Goal: Information Seeking & Learning: Learn about a topic

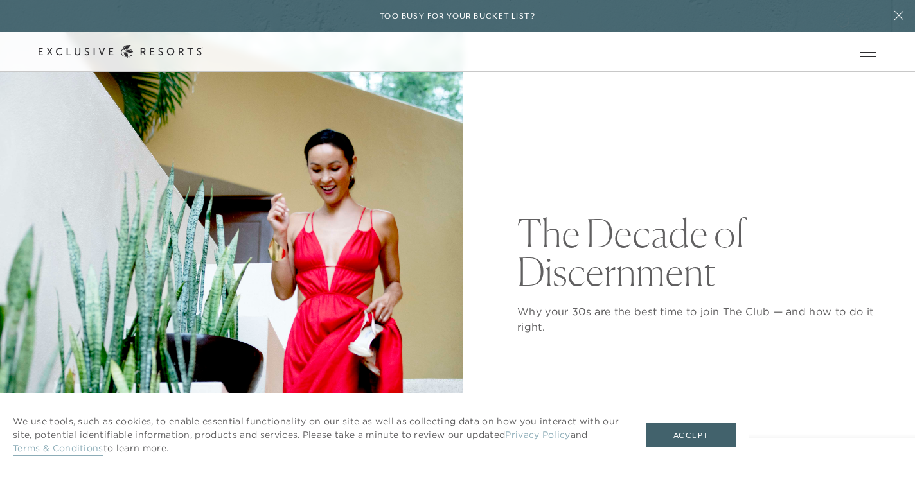
scroll to position [101, 0]
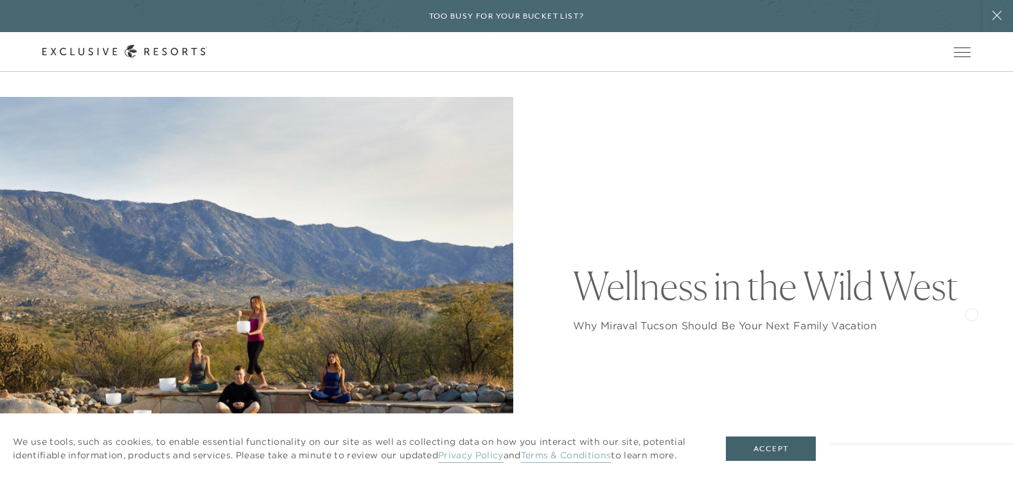
scroll to position [121, 0]
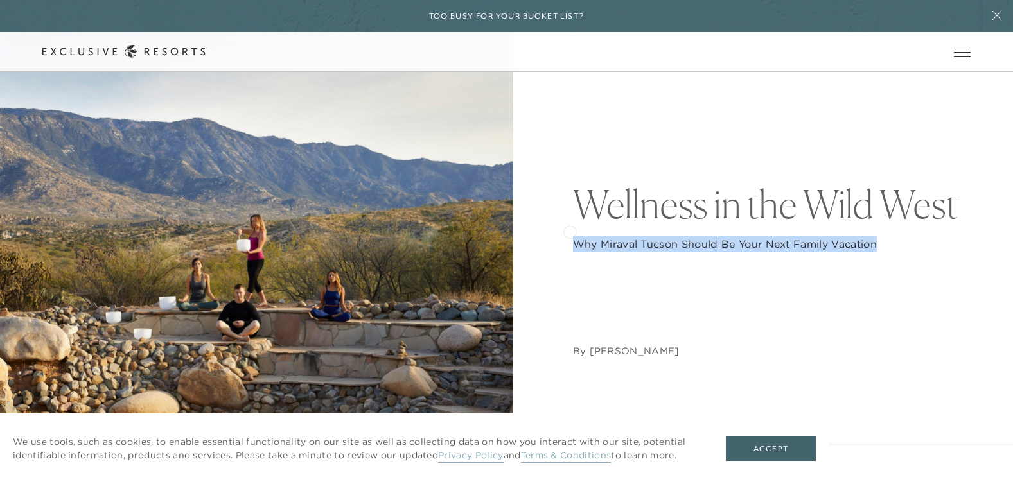
drag, startPoint x: 891, startPoint y: 240, endPoint x: 569, endPoint y: 231, distance: 322.0
click at [569, 231] on div "Wellness in the Wild West Why Miraval Tucson Should Be Your Next Family Vacatio…" at bounding box center [506, 271] width 928 height 513
copy p "Why Miraval Tucson Should Be Your Next Family Vacation"
click at [754, 277] on nav "By Samantha Birnbach" at bounding box center [772, 305] width 398 height 107
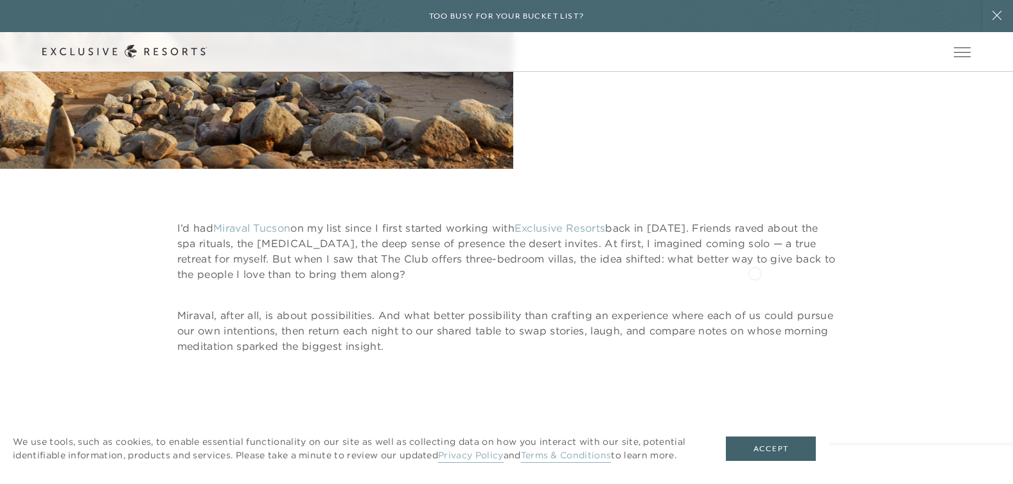
scroll to position [565, 0]
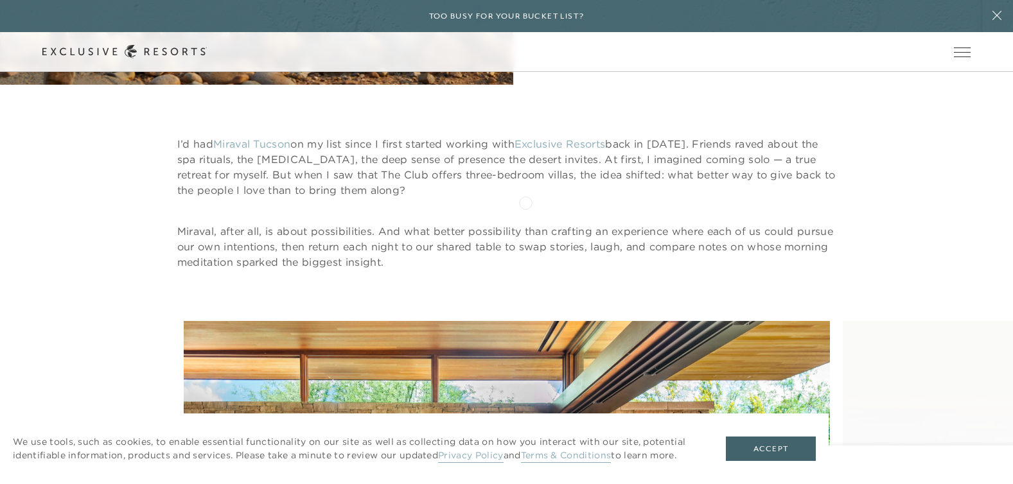
click at [524, 204] on div "I’d had Miraval Tucson on my list since I first started working with Exclusive …" at bounding box center [506, 203] width 659 height 134
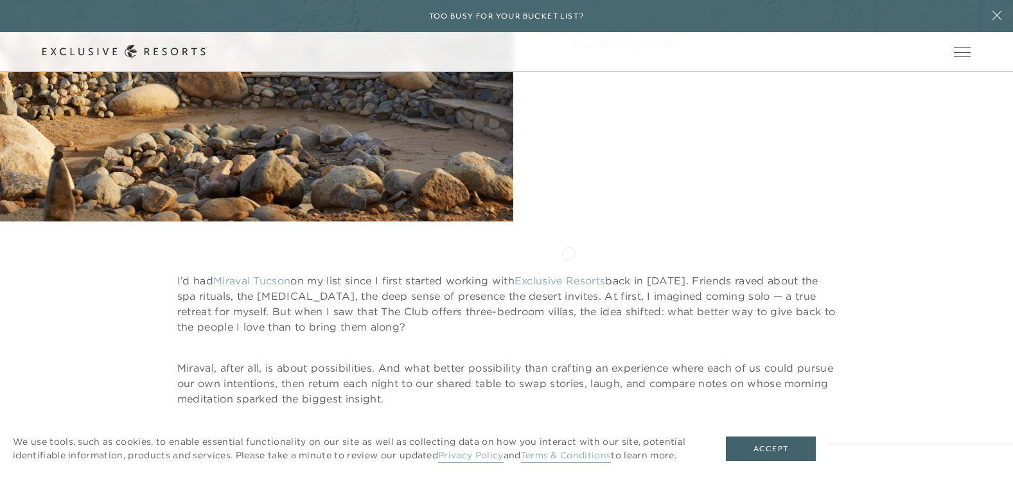
scroll to position [484, 0]
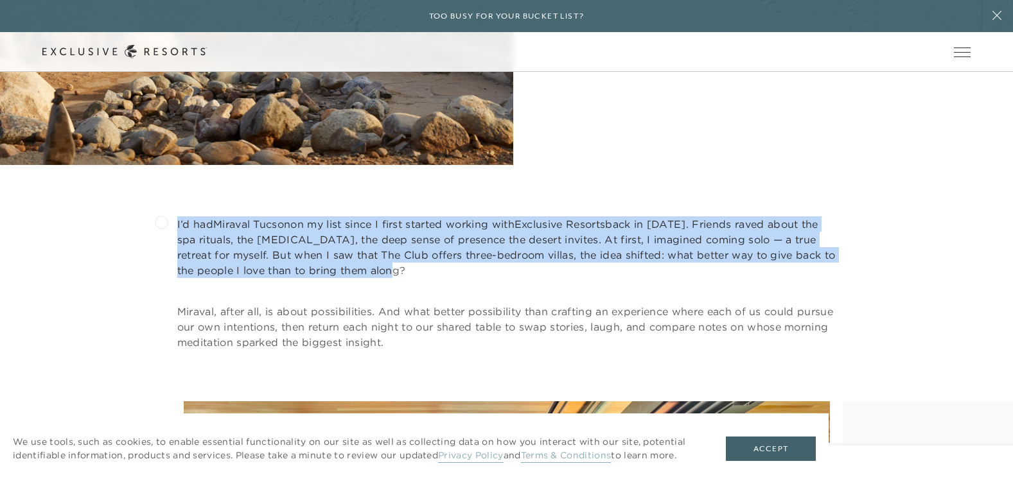
drag, startPoint x: 406, startPoint y: 270, endPoint x: 161, endPoint y: 221, distance: 249.6
click at [161, 221] on div "I’d had Miraval Tucson on my list since I first started working with Exclusive …" at bounding box center [506, 284] width 928 height 134
copy p "I’d had Miraval Tucson on my list since I first started working with Exclusive …"
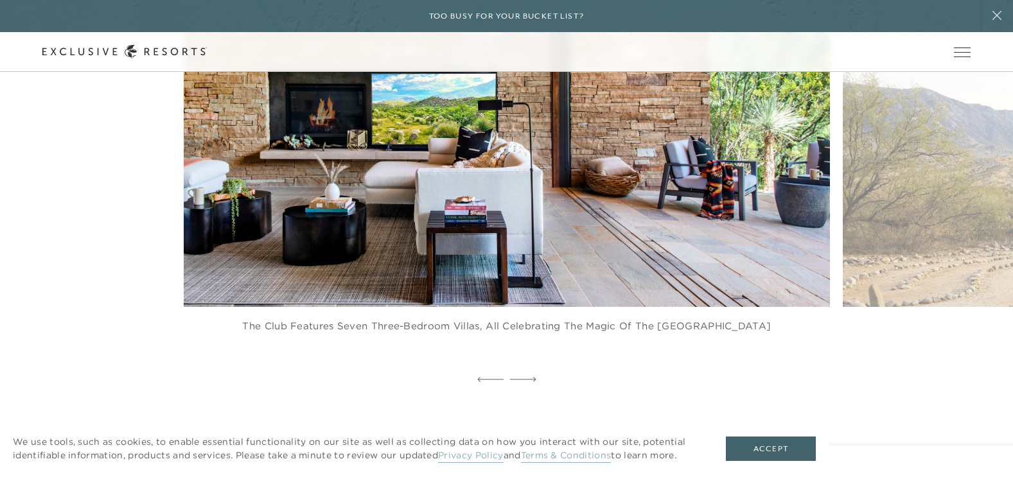
scroll to position [1075, 0]
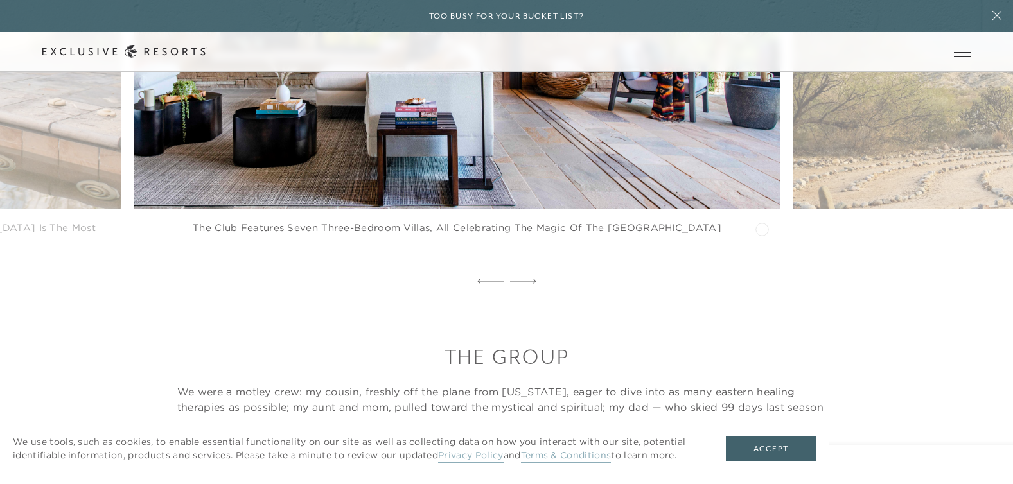
click at [708, 235] on figure "The Club features seven three-bedroom villas, all celebrating the magic of the …" at bounding box center [457, 35] width 646 height 448
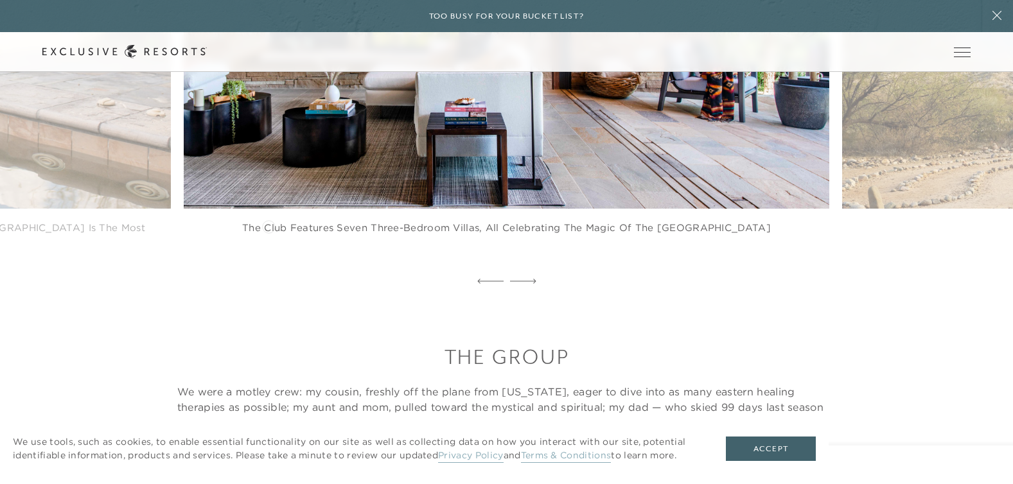
click at [269, 226] on figure "The Club features seven three-bedroom villas, all celebrating the magic of the …" at bounding box center [507, 35] width 646 height 448
click at [280, 224] on figure "The Club features seven three-bedroom villas, all celebrating the magic of the …" at bounding box center [507, 35] width 646 height 448
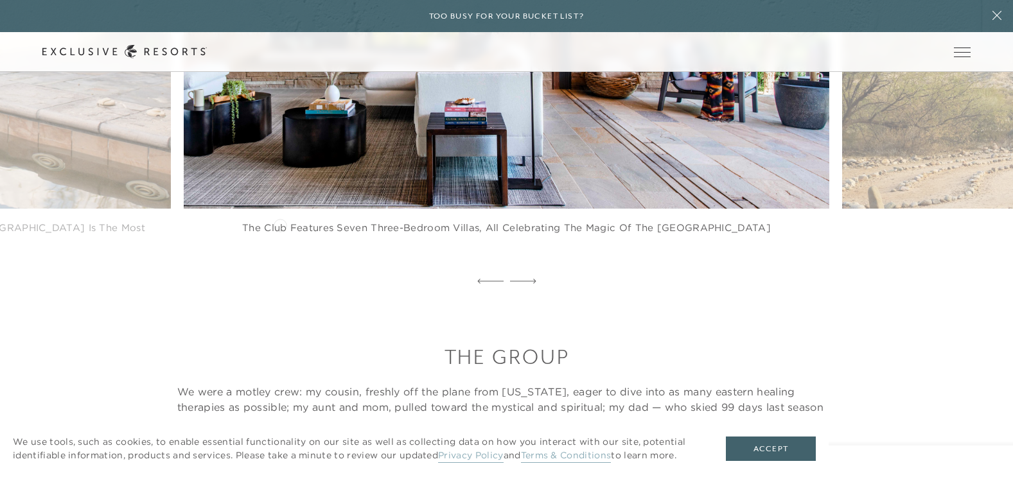
click at [280, 224] on figure "The Club features seven three-bedroom villas, all celebrating the magic of the …" at bounding box center [507, 35] width 646 height 448
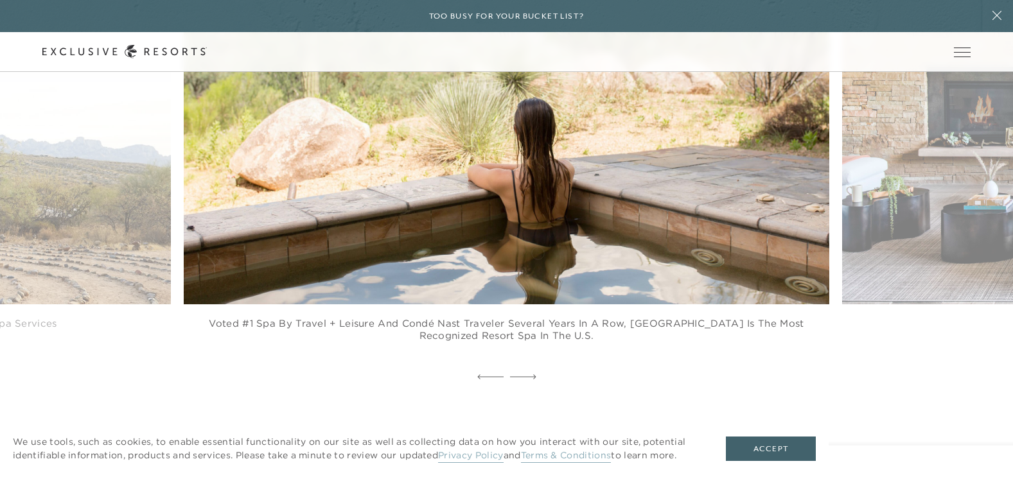
scroll to position [1099, 0]
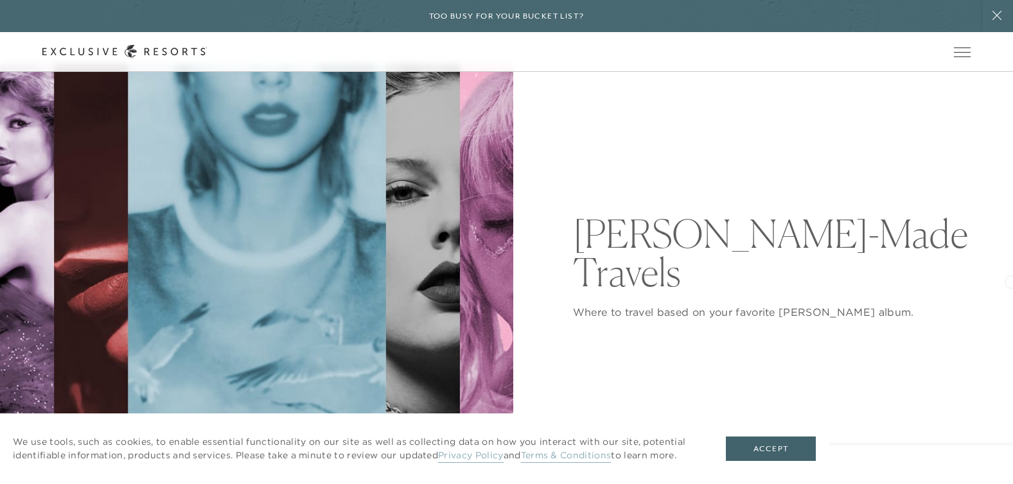
scroll to position [75, 0]
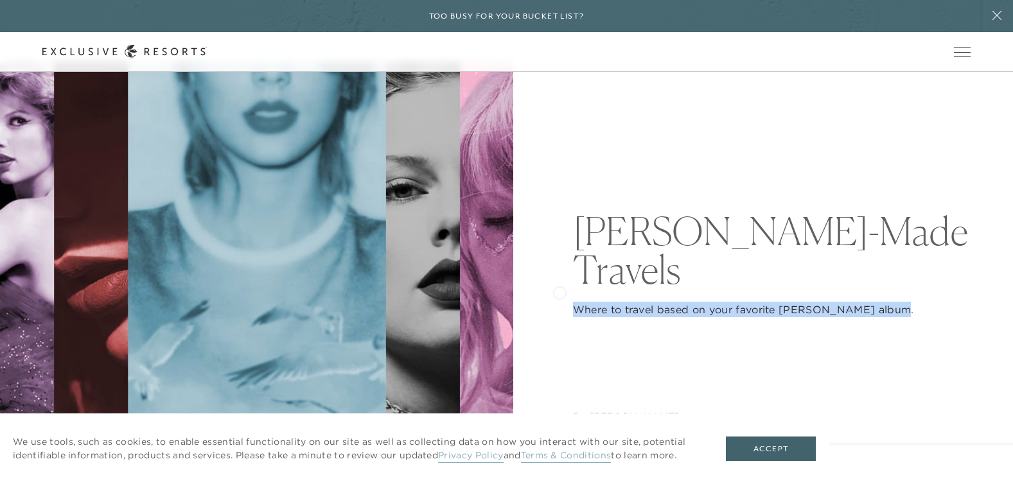
drag, startPoint x: 898, startPoint y: 293, endPoint x: 560, endPoint y: 292, distance: 338.6
click at [560, 292] on div "[PERSON_NAME]-Made Travels Where to travel based on your favorite [PERSON_NAME]…" at bounding box center [506, 318] width 928 height 513
copy p "Where to travel based on your favorite [PERSON_NAME] album."
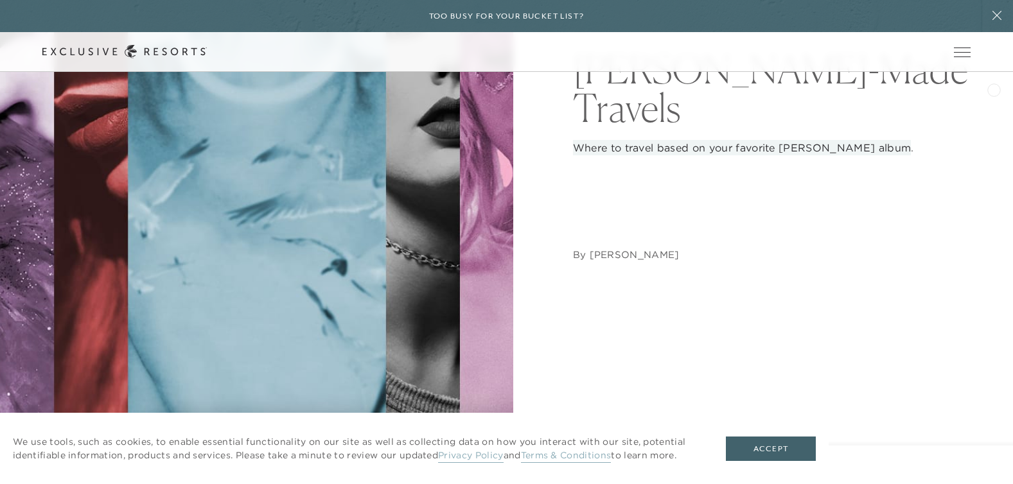
scroll to position [508, 0]
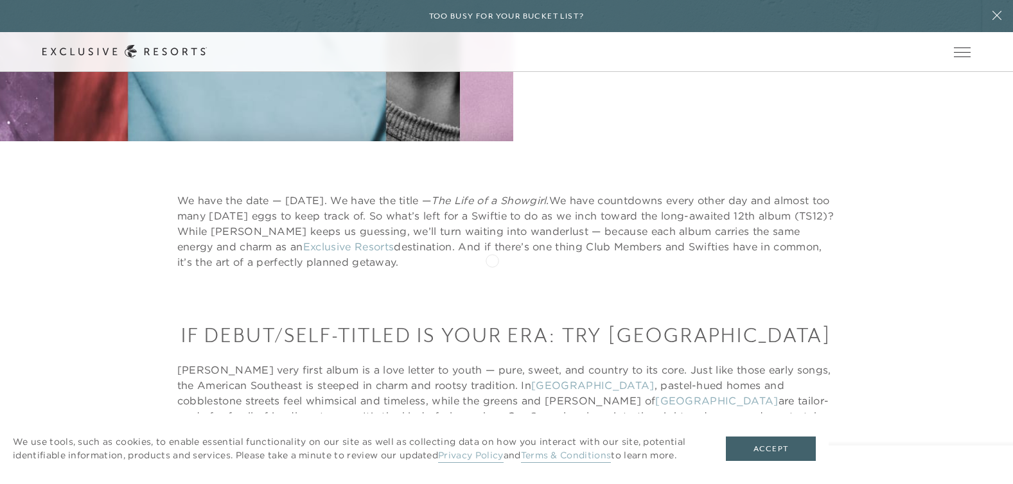
click at [493, 259] on p "We have the date — [DATE]. We have the title — The Life of a Showgirl. We have …" at bounding box center [506, 231] width 659 height 77
drag, startPoint x: 257, startPoint y: 229, endPoint x: 659, endPoint y: 267, distance: 404.0
click at [659, 267] on p "We have the date — [DATE]. We have the title — The Life of a Showgirl. We have …" at bounding box center [506, 231] width 659 height 77
click at [637, 263] on p "We have the date — [DATE]. We have the title — The Life of a Showgirl. We have …" at bounding box center [506, 231] width 659 height 77
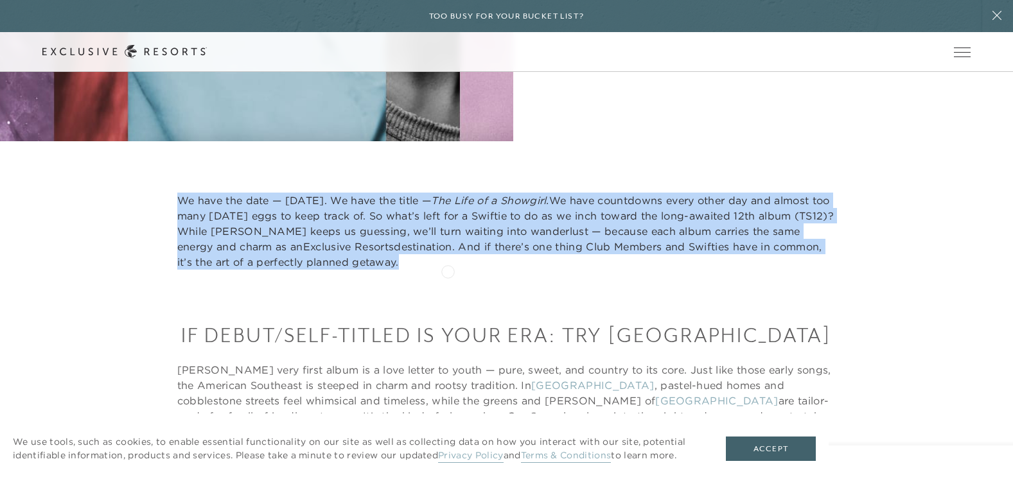
drag, startPoint x: 163, startPoint y: 194, endPoint x: 448, endPoint y: 270, distance: 294.7
copy p "We have the date — October 3rd. We have the title — The Life of a Showgirl. We …"
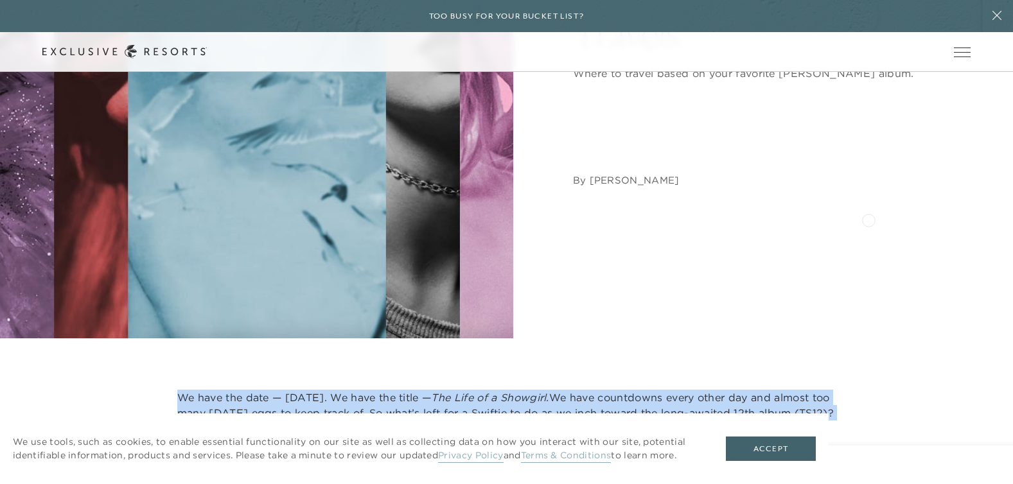
scroll to position [98, 0]
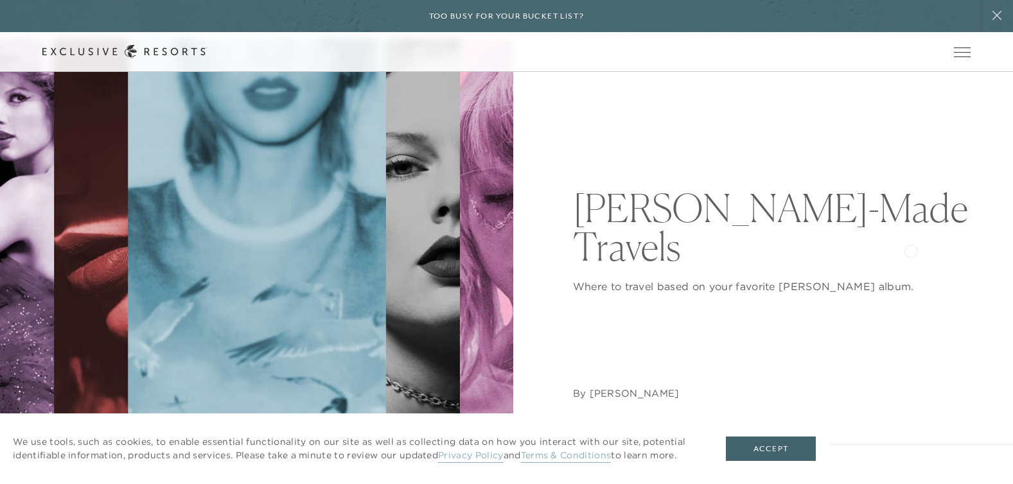
click at [911, 266] on div "Where to travel based on your favorite Taylor Swift album." at bounding box center [772, 280] width 398 height 28
drag, startPoint x: 876, startPoint y: 270, endPoint x: 568, endPoint y: 265, distance: 308.4
click at [568, 265] on div "Taylor-Made Travels Where to travel based on your favorite Taylor Swift album. …" at bounding box center [506, 295] width 928 height 513
click at [884, 279] on p "Where to travel based on your favorite Taylor Swift album." at bounding box center [772, 286] width 398 height 15
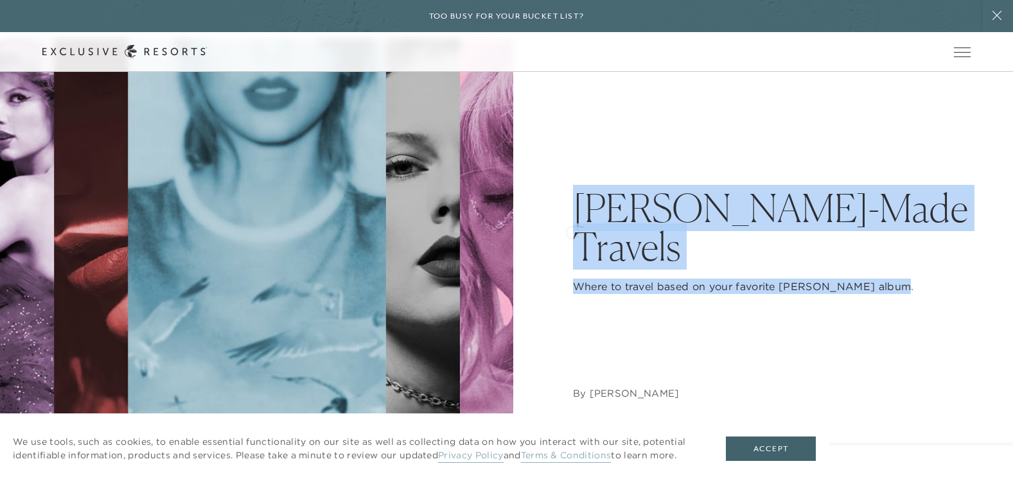
drag, startPoint x: 887, startPoint y: 272, endPoint x: 574, endPoint y: 228, distance: 315.9
click at [573, 231] on div "Taylor-Made Travels Where to travel based on your favorite Taylor Swift album. …" at bounding box center [772, 295] width 398 height 212
copy div "Taylor-Made Travels Where to travel based on your favorite Taylor Swift album."
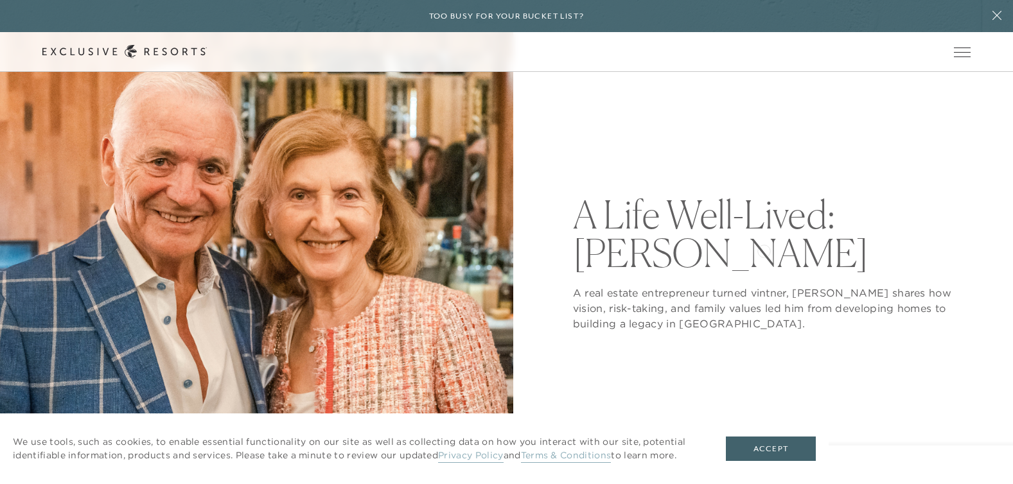
scroll to position [139, 0]
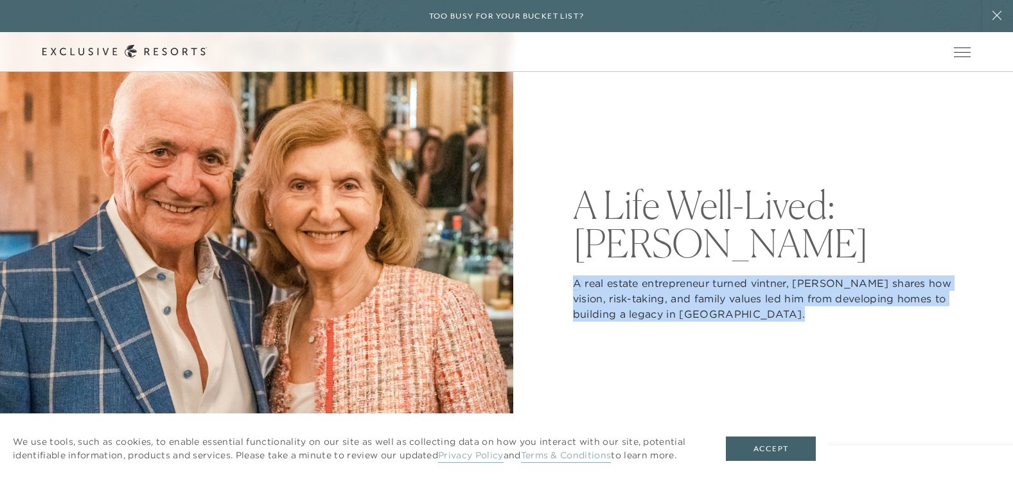
drag, startPoint x: 752, startPoint y: 319, endPoint x: 576, endPoint y: 283, distance: 179.8
click at [576, 283] on div "A Life Well-Lived: Antonio Castellucci A real estate entrepreneur turned vintne…" at bounding box center [772, 253] width 398 height 513
copy p "A real estate entrepreneur turned vintner, Antonio Castellucci shares how visio…"
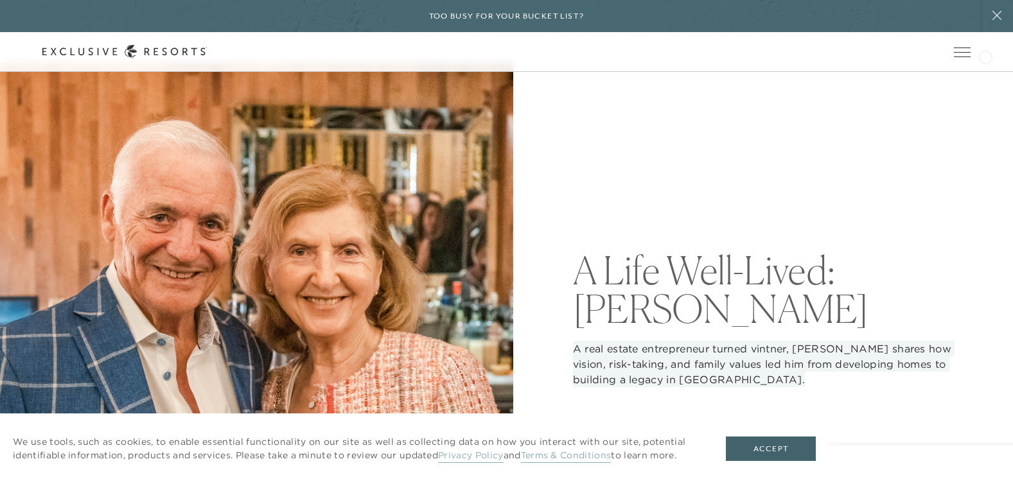
scroll to position [0, 0]
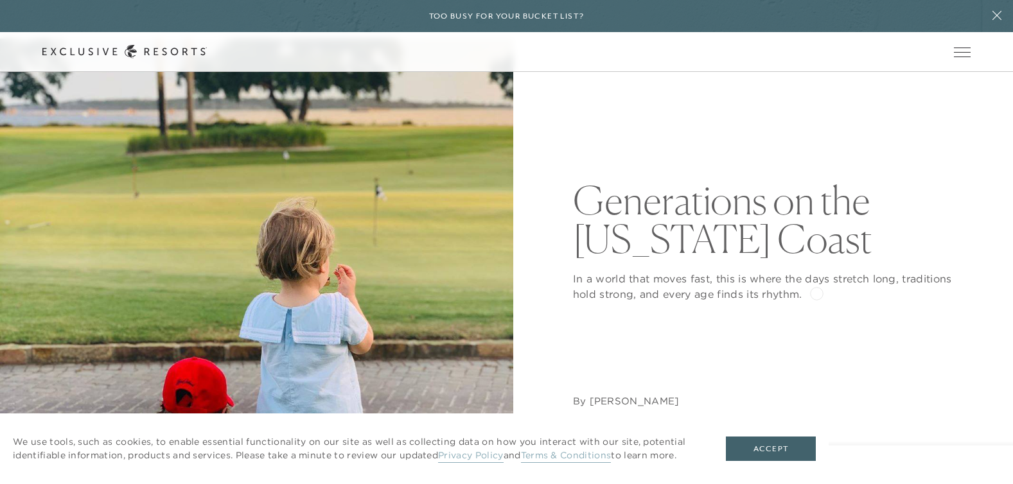
scroll to position [100, 0]
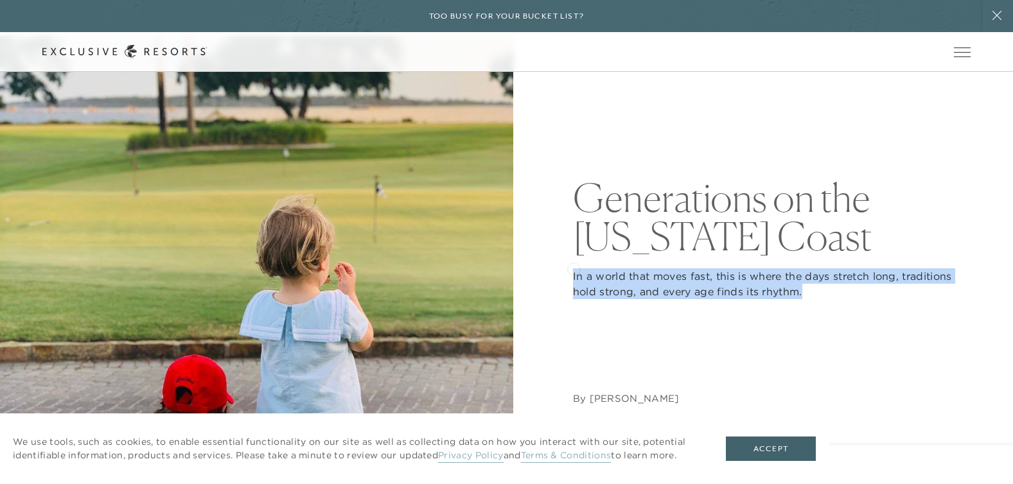
drag, startPoint x: 817, startPoint y: 292, endPoint x: 574, endPoint y: 268, distance: 244.1
click at [574, 269] on p "In a world that moves fast, this is where the days stretch long, traditions hol…" at bounding box center [772, 284] width 398 height 31
copy p "In a world that moves fast, this is where the days stretch long, traditions hol…"
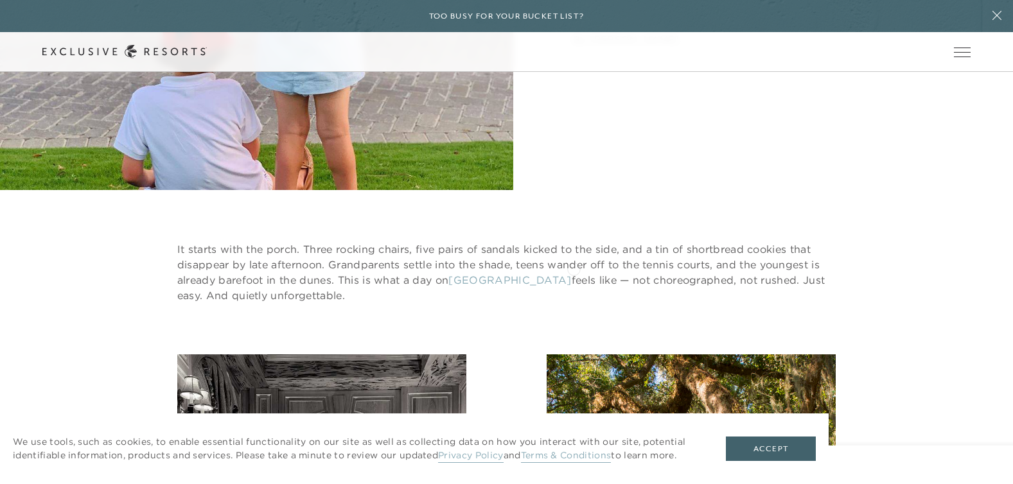
scroll to position [461, 0]
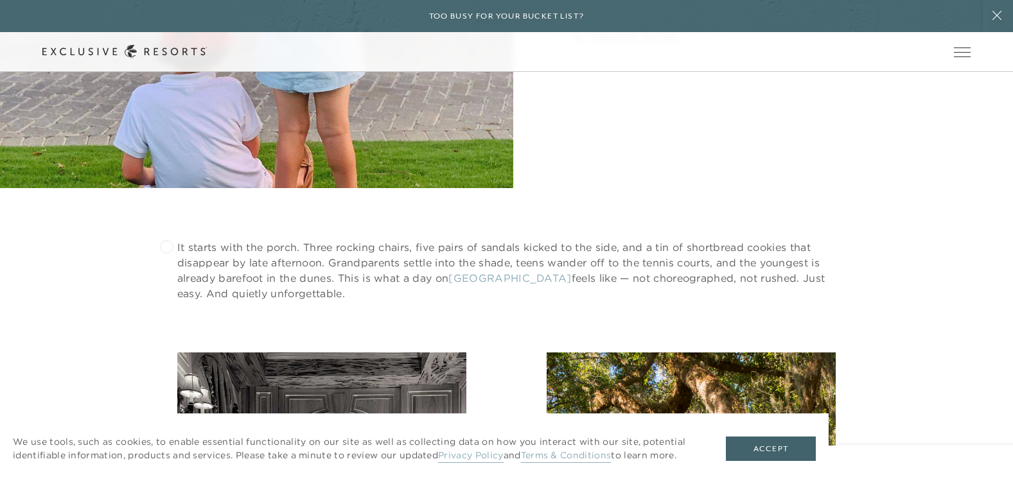
drag, startPoint x: 297, startPoint y: 295, endPoint x: 157, endPoint y: 238, distance: 151.3
click at [157, 238] on div "It starts with the porch. Three rocking chairs, five pairs of sandals kicked to…" at bounding box center [506, 244] width 1013 height 113
copy p "It starts with the porch. Three rocking chairs, five pairs of sandals kicked to…"
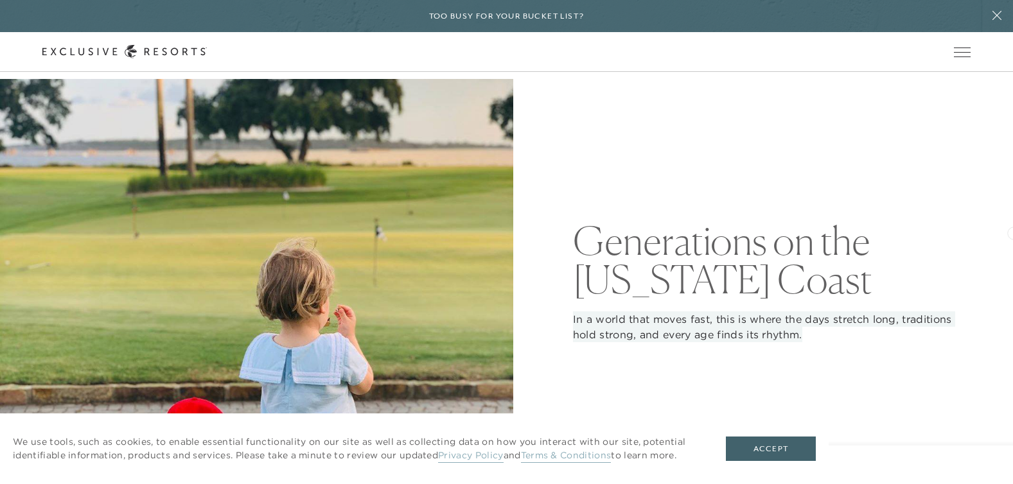
scroll to position [0, 0]
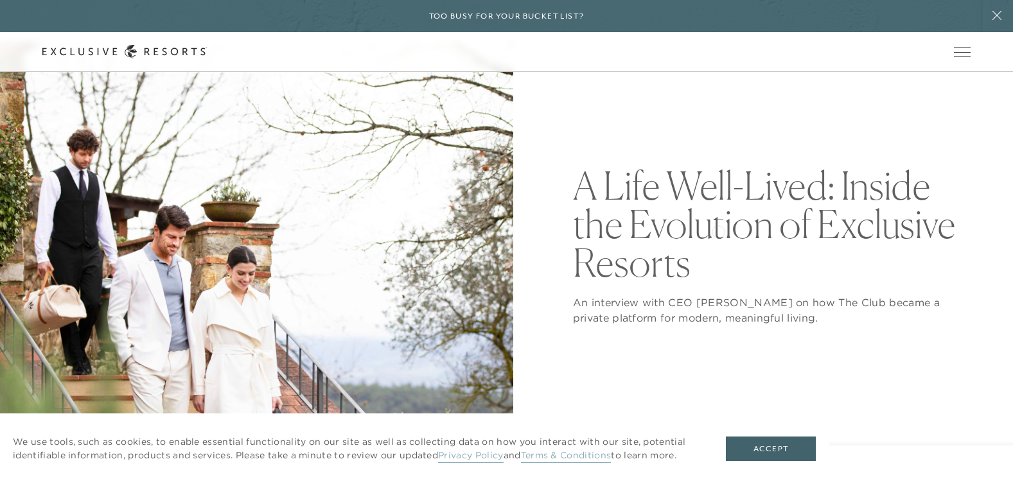
scroll to position [103, 0]
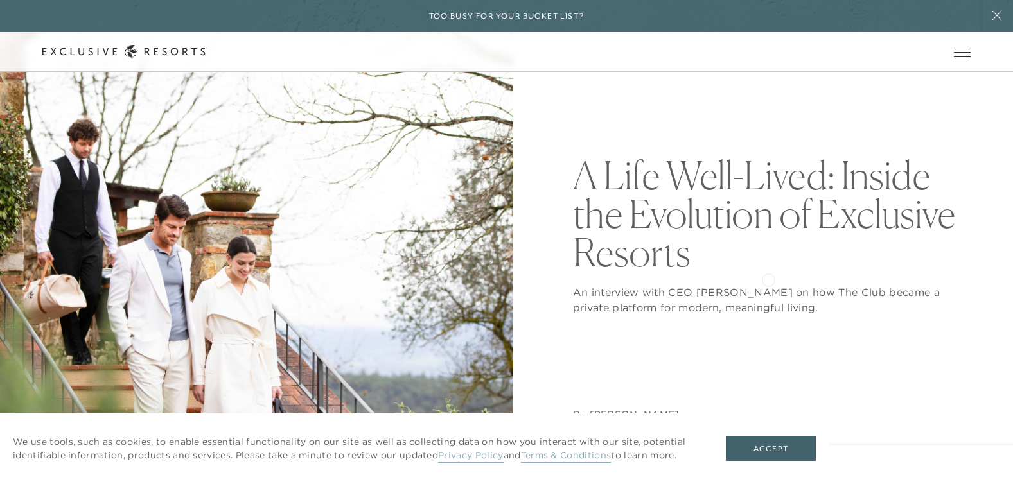
click at [770, 278] on div "An interview with CEO James Henderson on how The Club became a private platform…" at bounding box center [772, 294] width 398 height 44
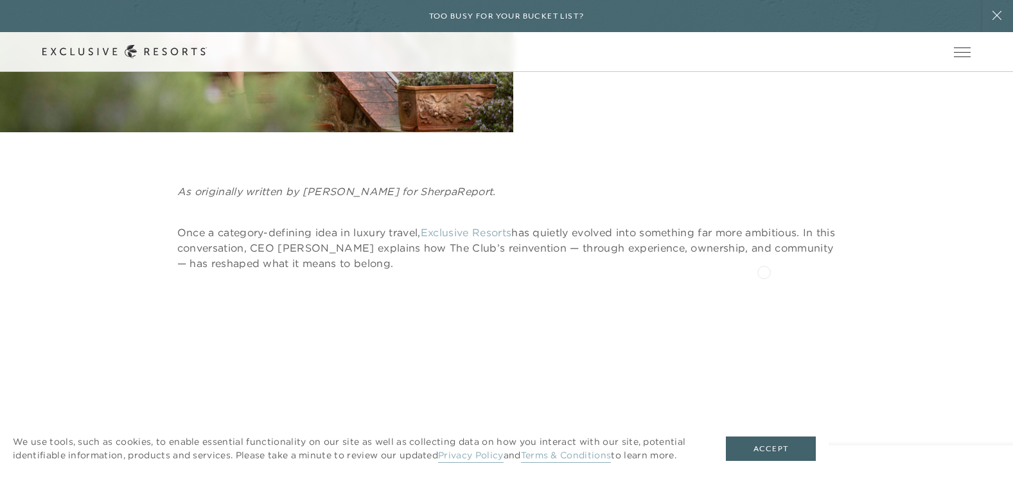
scroll to position [500, 0]
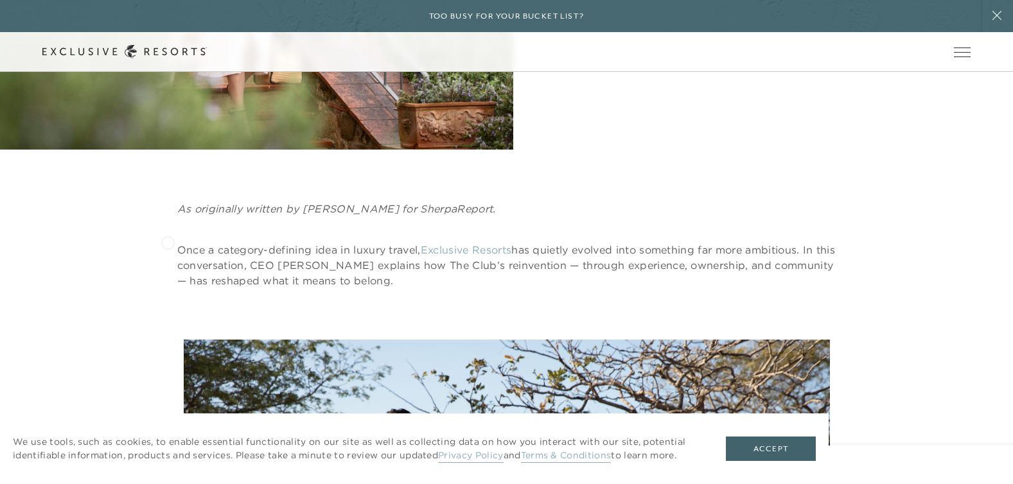
drag, startPoint x: 499, startPoint y: 278, endPoint x: 157, endPoint y: 240, distance: 343.3
click at [157, 240] on div "As originally written by Nick Copley for SherpaReport. Once a category-defining…" at bounding box center [506, 244] width 928 height 87
copy p "Once a category-defining idea in luxury travel, Exclusive Resorts has quietly e…"
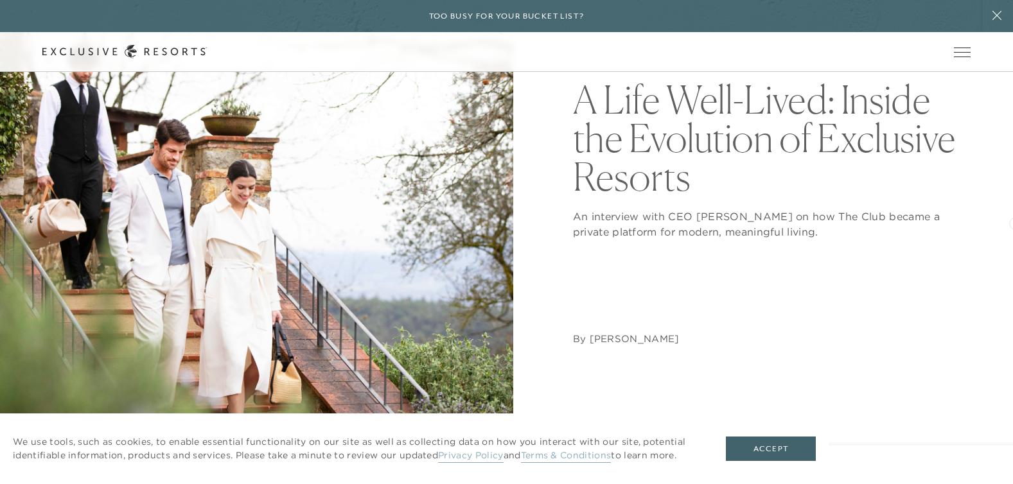
scroll to position [178, 0]
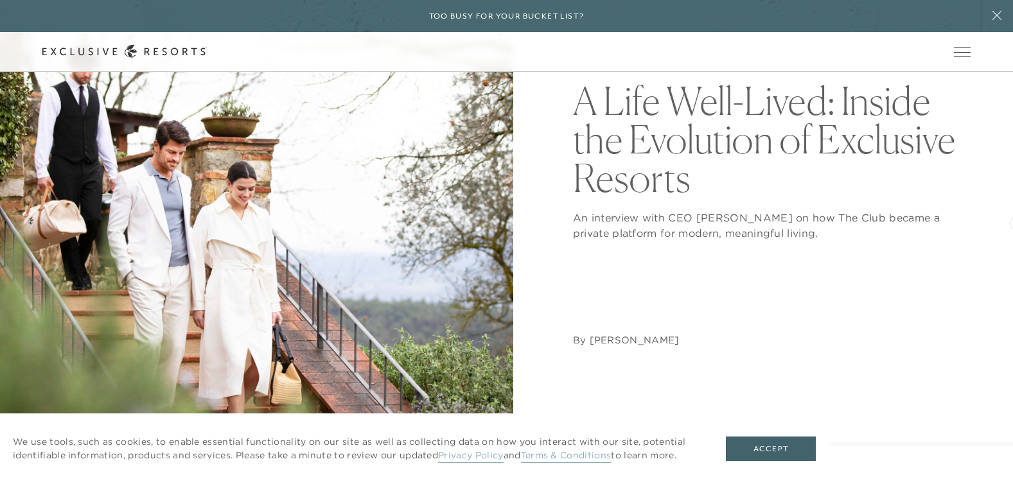
click at [896, 256] on nav "By Nick Copley" at bounding box center [772, 294] width 398 height 107
drag, startPoint x: 811, startPoint y: 216, endPoint x: 863, endPoint y: 232, distance: 54.5
click at [863, 232] on p "An interview with CEO James Henderson on how The Club became a private platform…" at bounding box center [772, 225] width 398 height 31
copy p "how The Club became a private platform for modern, meaningful living."
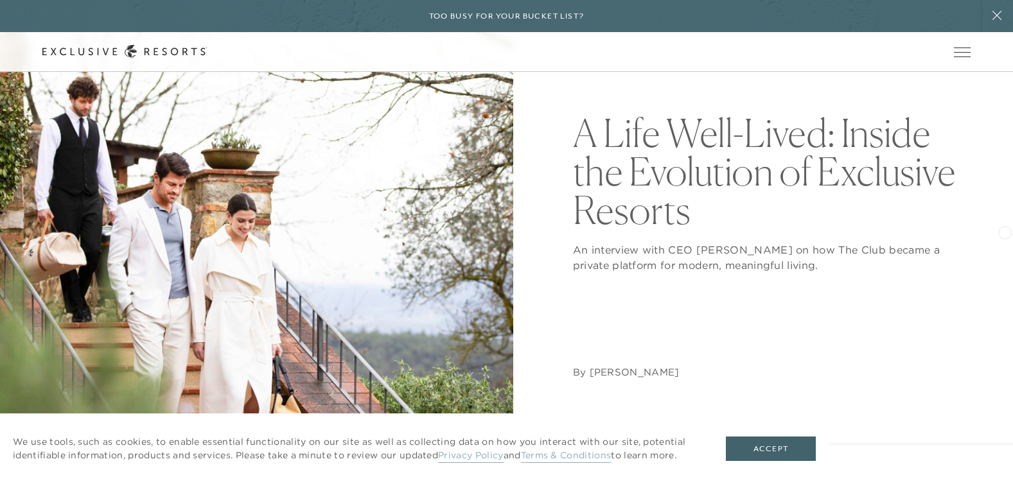
scroll to position [144, 0]
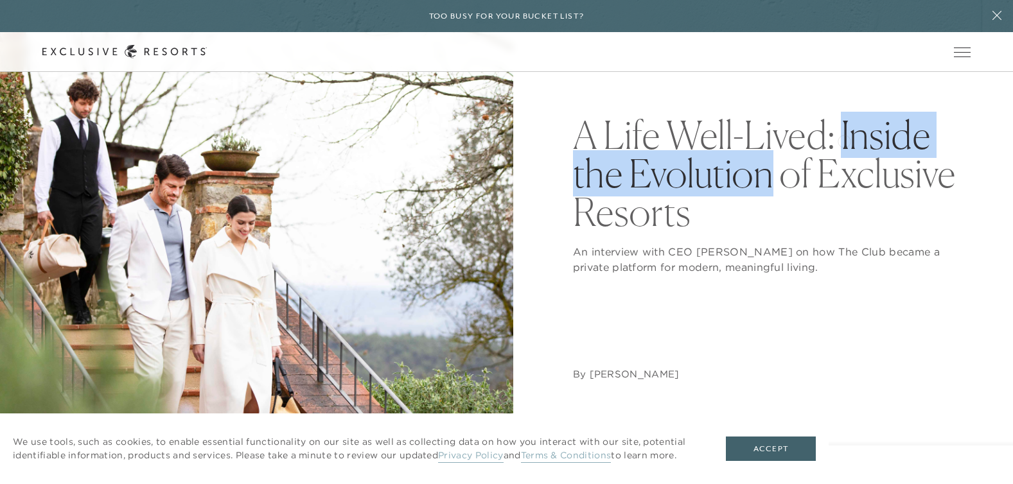
drag, startPoint x: 765, startPoint y: 195, endPoint x: 844, endPoint y: 140, distance: 96.1
click at [844, 140] on h1 "A Life Well-Lived: Inside the Evolution of Exclusive Resorts" at bounding box center [772, 174] width 398 height 116
click at [843, 141] on h1 "A Life Well-Lived: Inside the Evolution of Exclusive Resorts" at bounding box center [772, 174] width 398 height 116
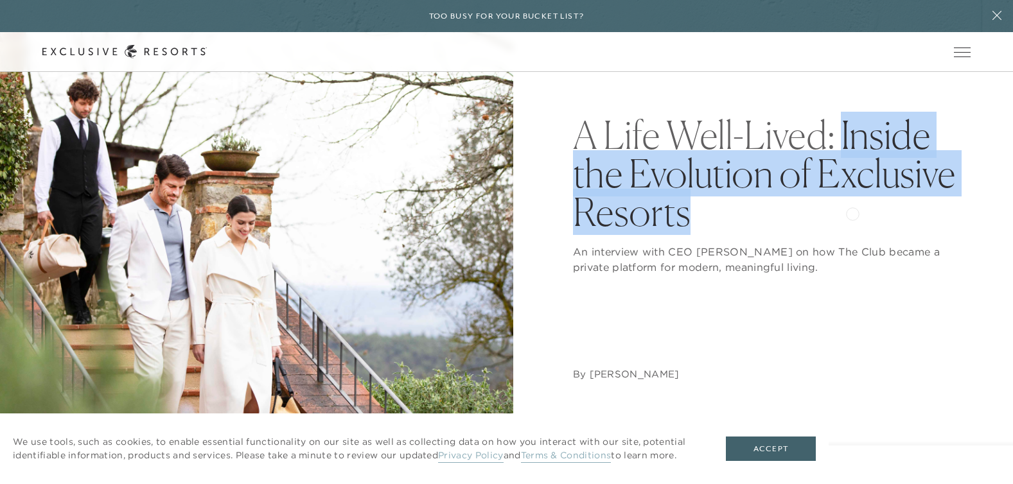
drag, startPoint x: 842, startPoint y: 141, endPoint x: 853, endPoint y: 215, distance: 74.6
click at [853, 215] on h1 "A Life Well-Lived: Inside the Evolution of Exclusive Resorts" at bounding box center [772, 174] width 398 height 116
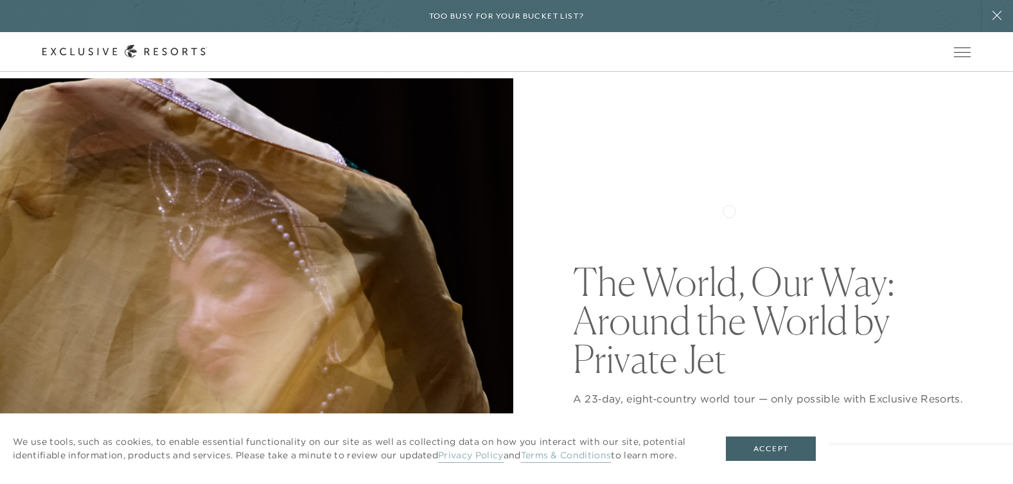
scroll to position [128, 0]
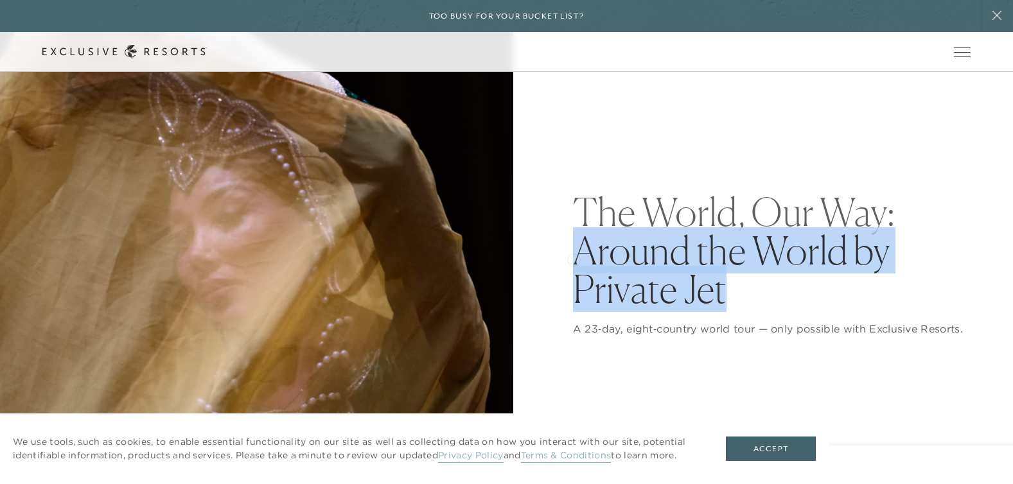
drag, startPoint x: 738, startPoint y: 296, endPoint x: 574, endPoint y: 259, distance: 168.6
click at [574, 259] on h1 "The World, Our Way: Around the World by Private Jet" at bounding box center [772, 251] width 398 height 116
click at [724, 293] on h1 "The World, Our Way: Around the World by Private Jet" at bounding box center [772, 251] width 398 height 116
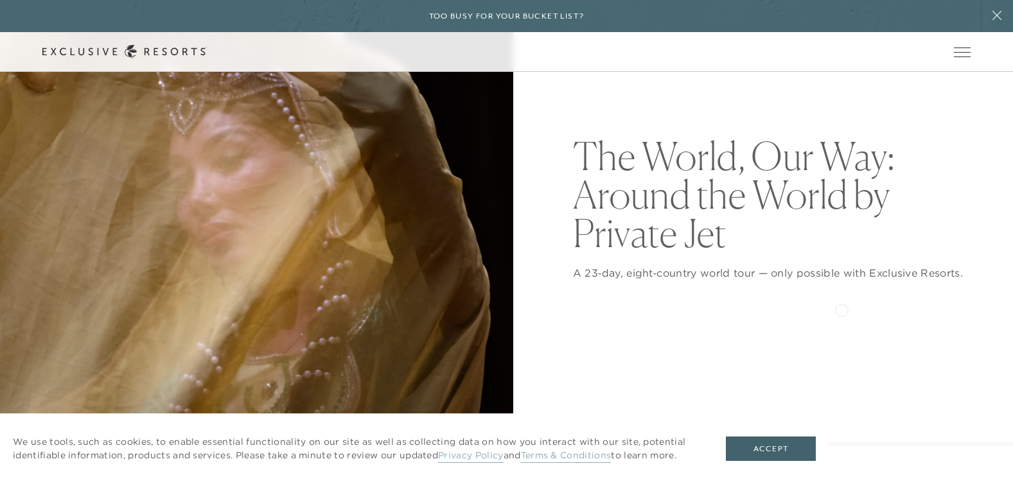
scroll to position [197, 0]
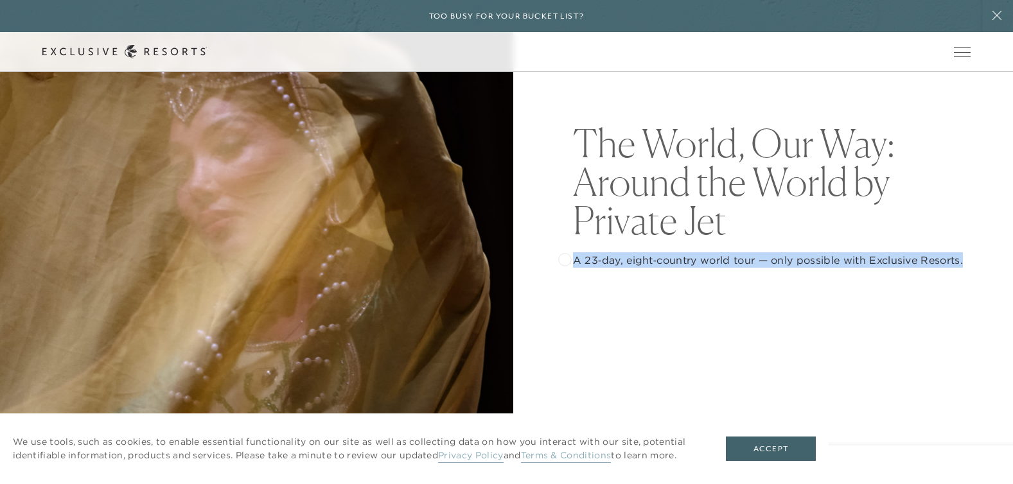
drag, startPoint x: 972, startPoint y: 263, endPoint x: 565, endPoint y: 258, distance: 407.4
click at [565, 258] on header "The World, Our Way: Around the World by Private Jet A 23‑day, eight‑country wor…" at bounding box center [506, 196] width 1013 height 513
copy p "A 23‑day, eight‑country world tour — only possible with Exclusive Resorts."
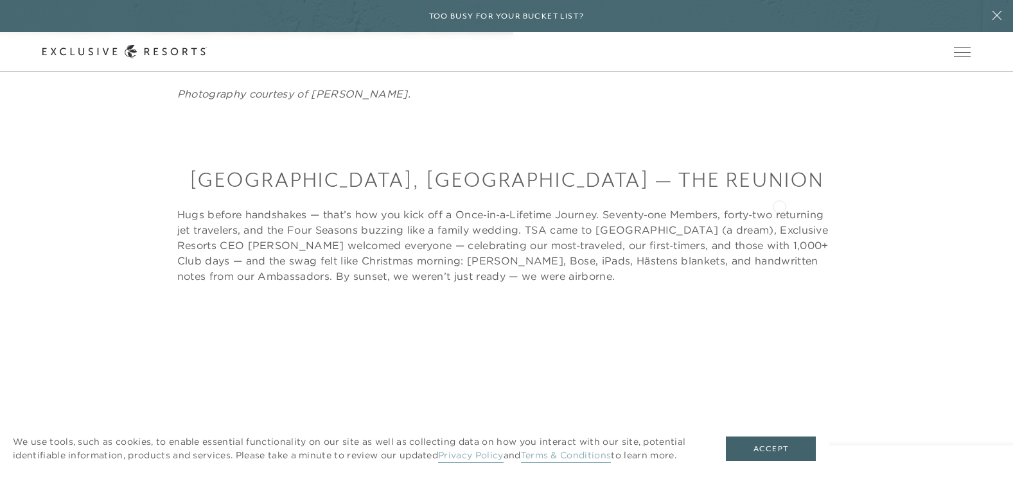
scroll to position [617, 0]
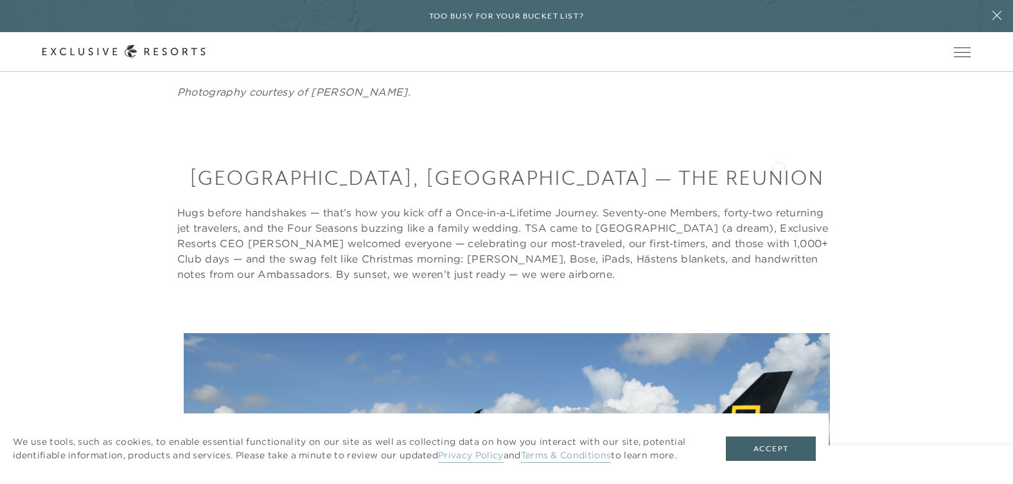
click at [779, 167] on h3 "[GEOGRAPHIC_DATA], [GEOGRAPHIC_DATA] — The Reunion" at bounding box center [506, 178] width 659 height 28
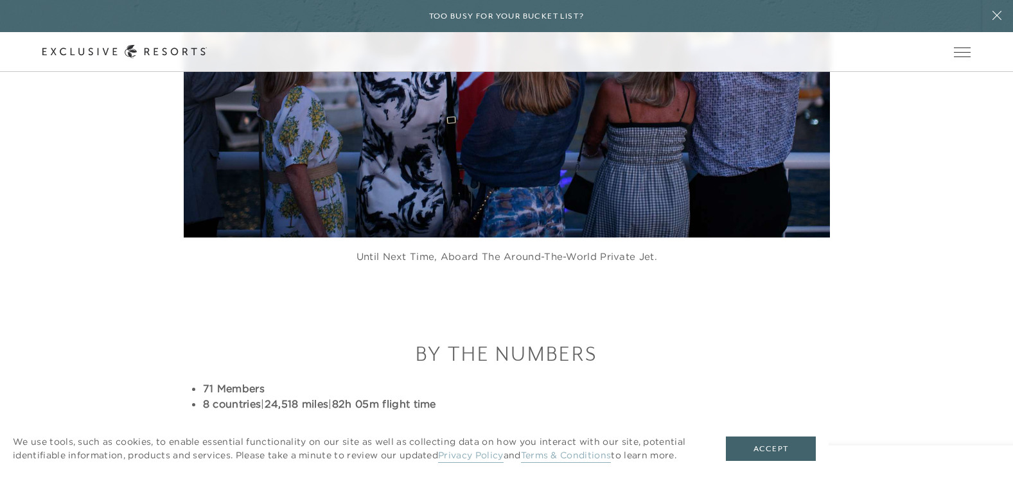
scroll to position [7214, 0]
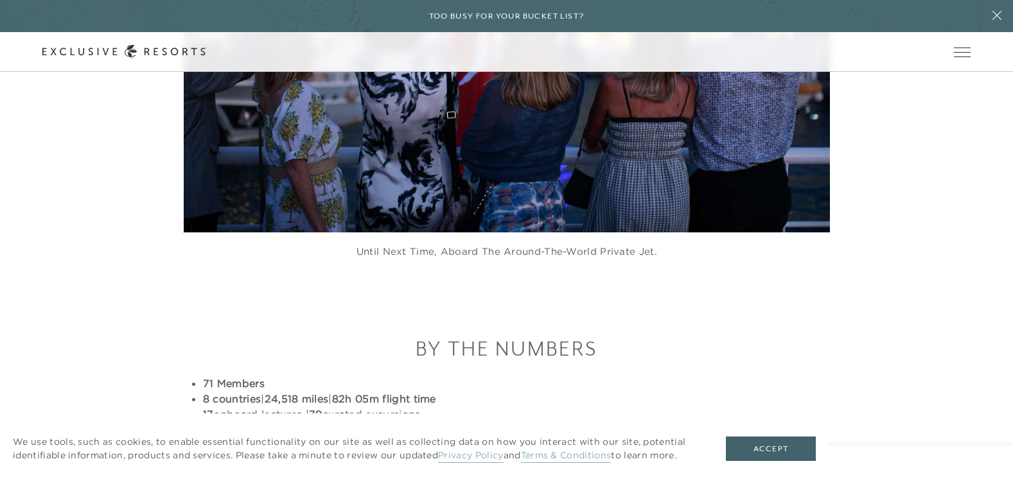
drag, startPoint x: 469, startPoint y: 279, endPoint x: 188, endPoint y: 223, distance: 286.4
click at [188, 376] on ul "71 Members 8 countries | 24,518 miles | 82h 05m flight time 17 onboard lectures…" at bounding box center [506, 414] width 659 height 77
copy ul "71 Members 8 countries | 24,518 miles | 82h 05m flight time 17 onboard lectures…"
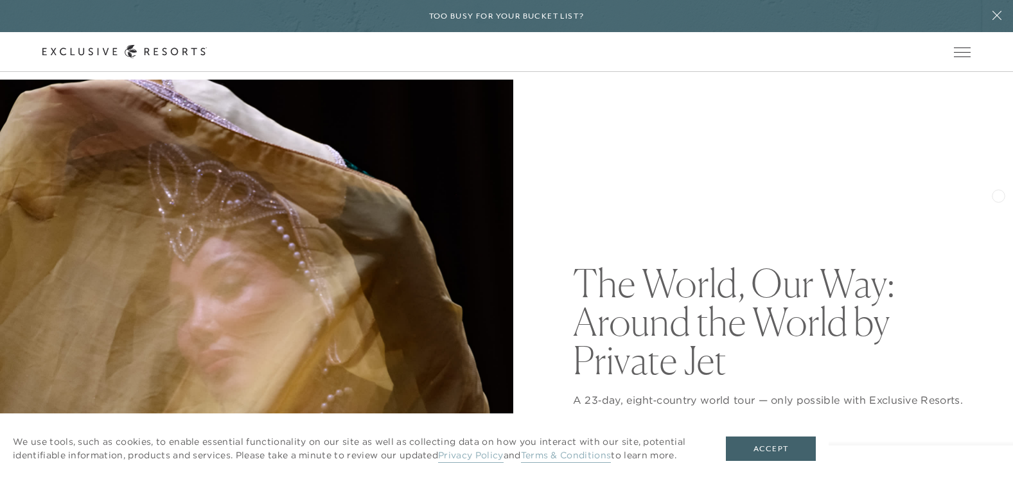
scroll to position [121, 0]
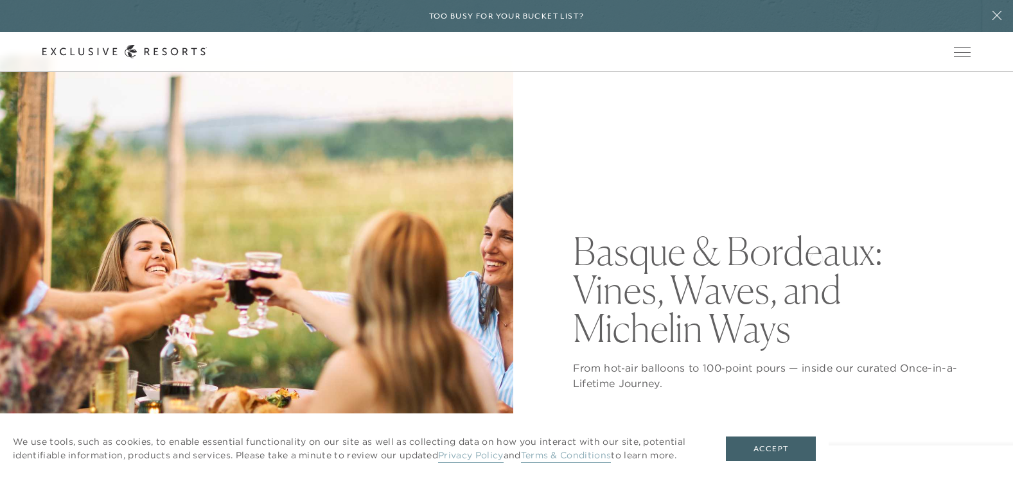
scroll to position [152, 0]
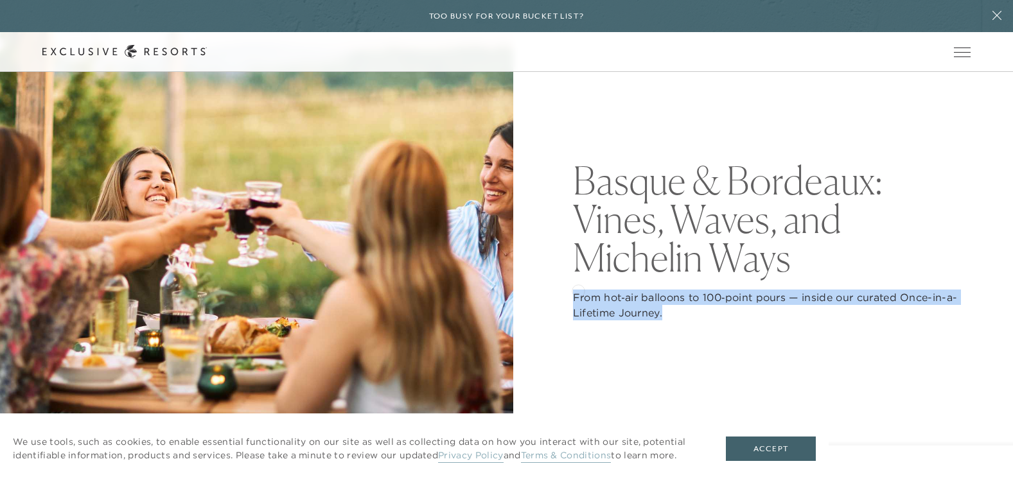
drag, startPoint x: 681, startPoint y: 315, endPoint x: 578, endPoint y: 290, distance: 106.0
click at [578, 290] on p "From hot‑air balloons to 100‑point pours — inside our curated Once-in-a-Lifetim…" at bounding box center [772, 305] width 398 height 31
copy p "From hot‑air balloons to 100‑point pours — inside our curated Once-in-a-Lifetim…"
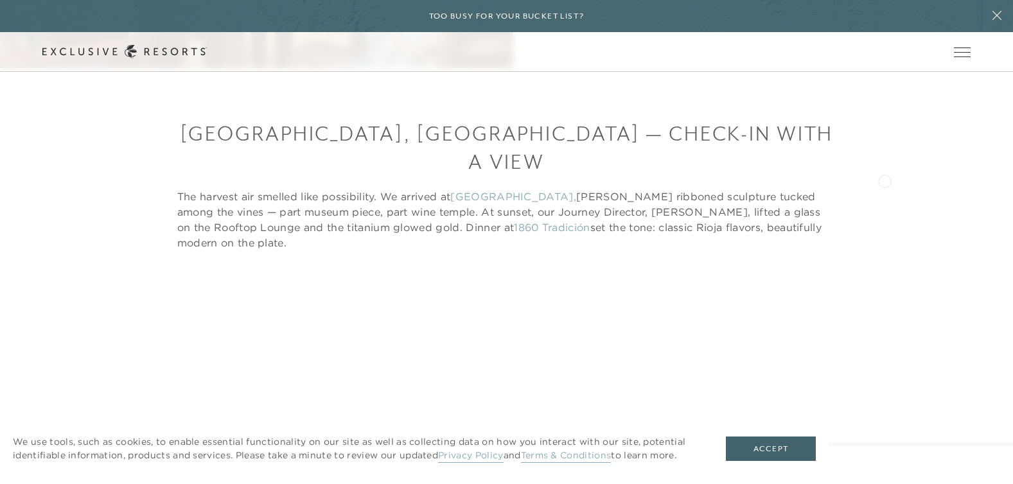
scroll to position [115, 0]
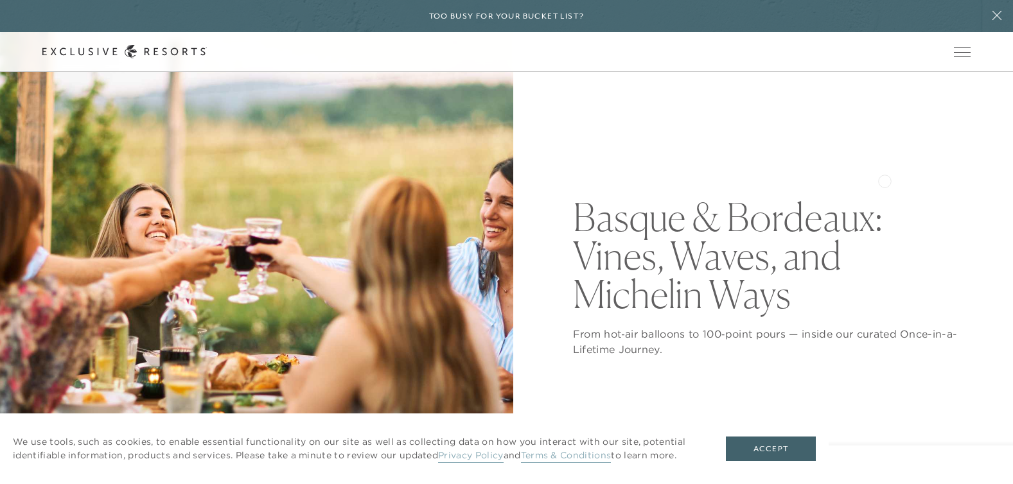
click at [885, 180] on div "Basque & Bordeaux: Vines, Waves, and Michelin Ways From hot‑air balloons to 100…" at bounding box center [772, 277] width 398 height 513
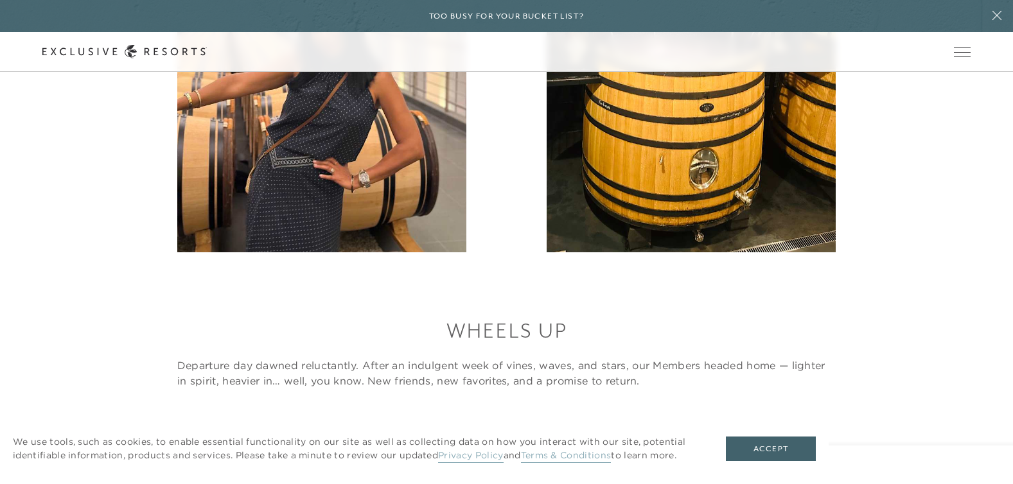
scroll to position [6798, 0]
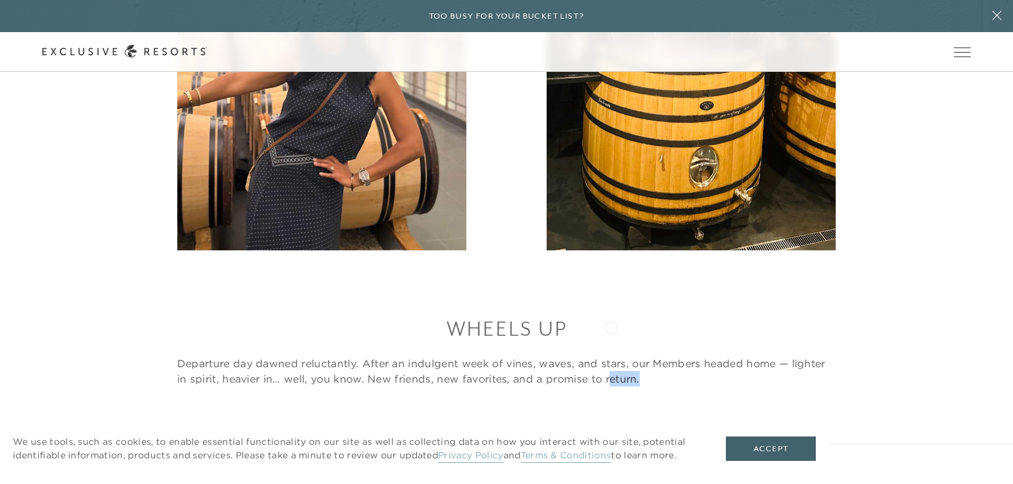
drag, startPoint x: 650, startPoint y: 329, endPoint x: 611, endPoint y: 326, distance: 39.3
click at [611, 356] on p "Departure day dawned reluctantly. After an indulgent week of vines, waves, and …" at bounding box center [506, 371] width 659 height 31
click at [666, 356] on p "Departure day dawned reluctantly. After an indulgent week of vines, waves, and …" at bounding box center [506, 371] width 659 height 31
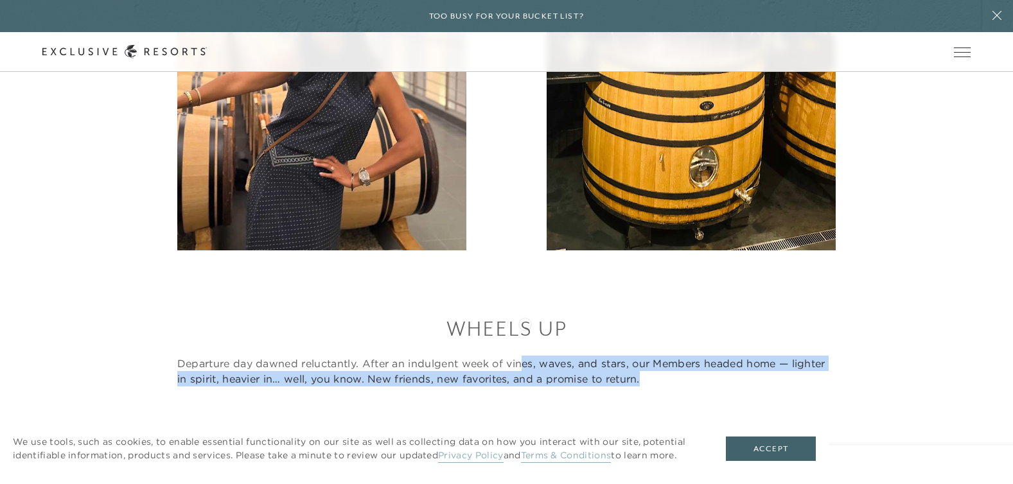
drag, startPoint x: 658, startPoint y: 332, endPoint x: 523, endPoint y: 323, distance: 135.3
click at [524, 356] on p "Departure day dawned reluctantly. After an indulgent week of vines, waves, and …" at bounding box center [506, 371] width 659 height 31
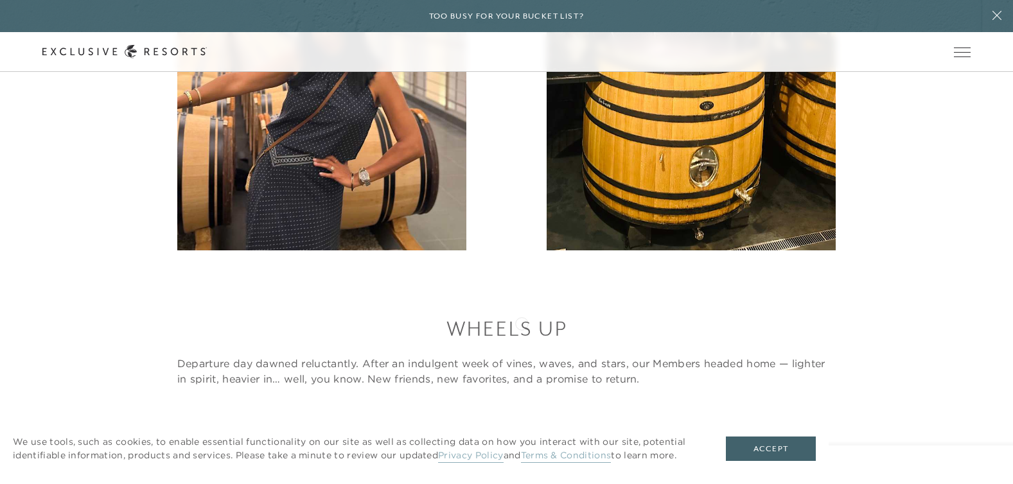
click at [499, 356] on p "Departure day dawned reluctantly. After an indulgent week of vines, waves, and …" at bounding box center [506, 371] width 659 height 31
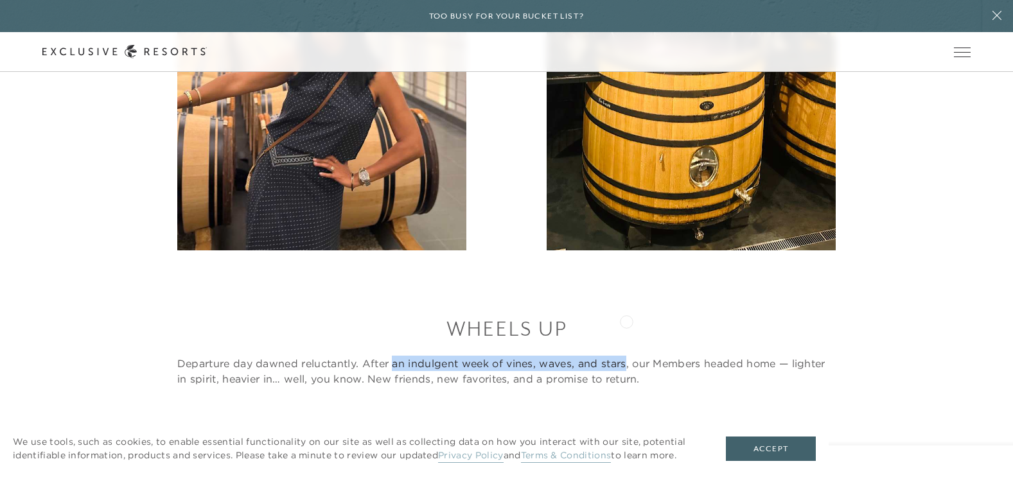
drag, startPoint x: 393, startPoint y: 319, endPoint x: 626, endPoint y: 321, distance: 233.2
click at [626, 356] on p "Departure day dawned reluctantly. After an indulgent week of vines, waves, and …" at bounding box center [506, 371] width 659 height 31
copy p "an indulgent week of vines, waves, and stars"
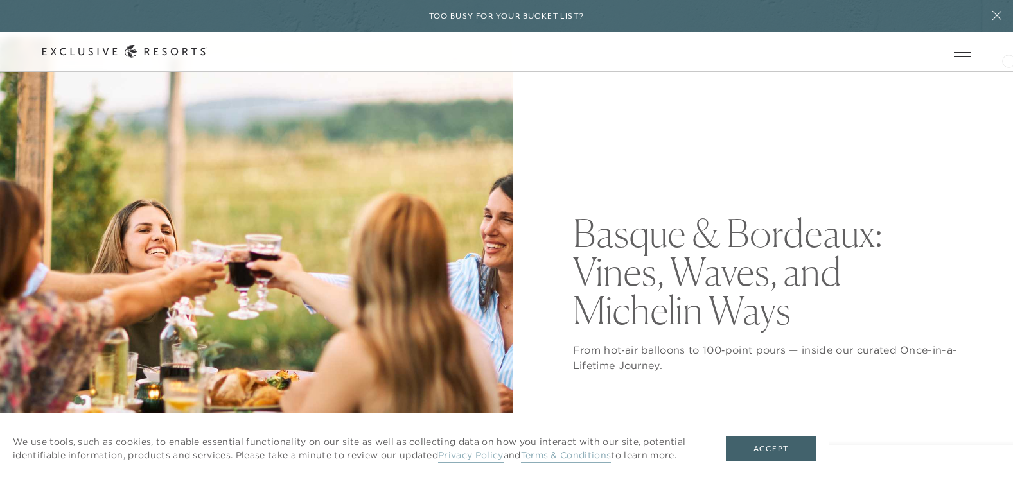
scroll to position [244, 0]
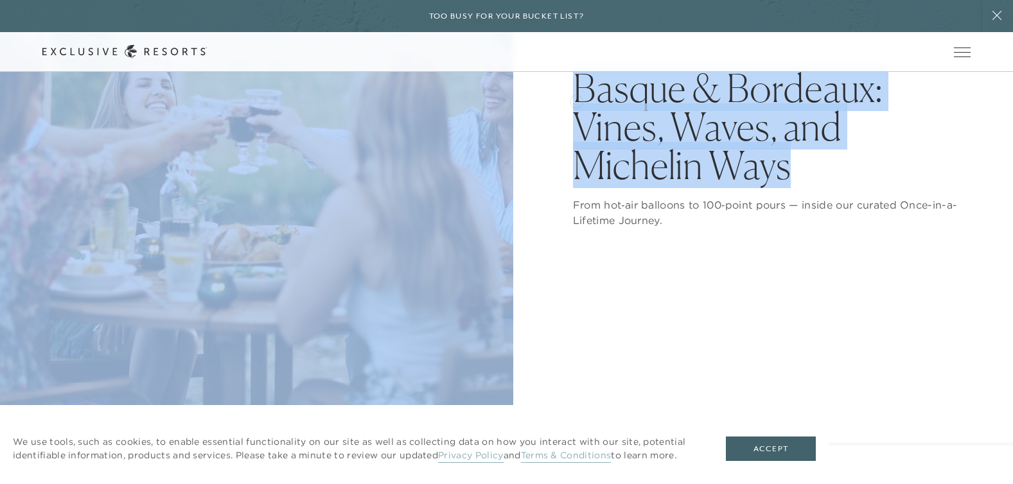
drag, startPoint x: 800, startPoint y: 173, endPoint x: 596, endPoint y: 100, distance: 217.0
copy div "Club Journal Member Login Search Destinations, Experiences, Club Journal articl…"
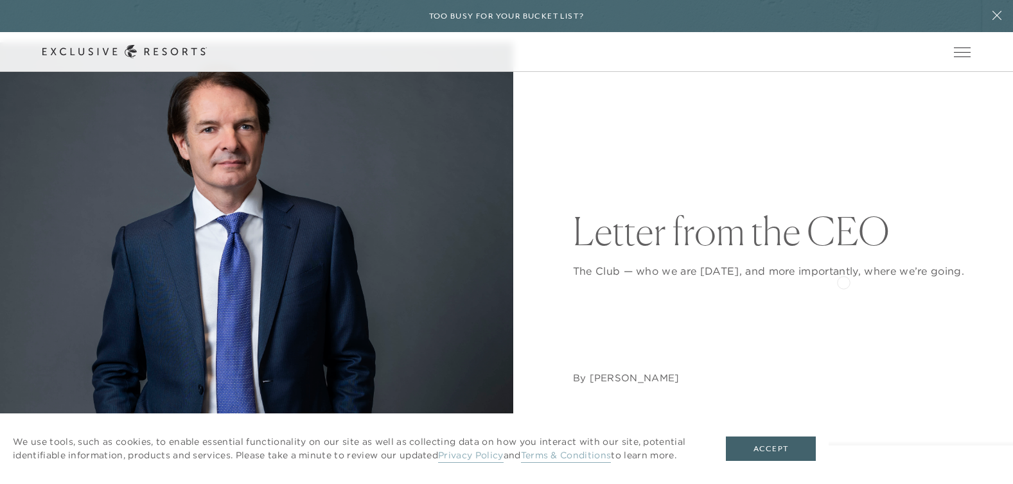
scroll to position [96, 0]
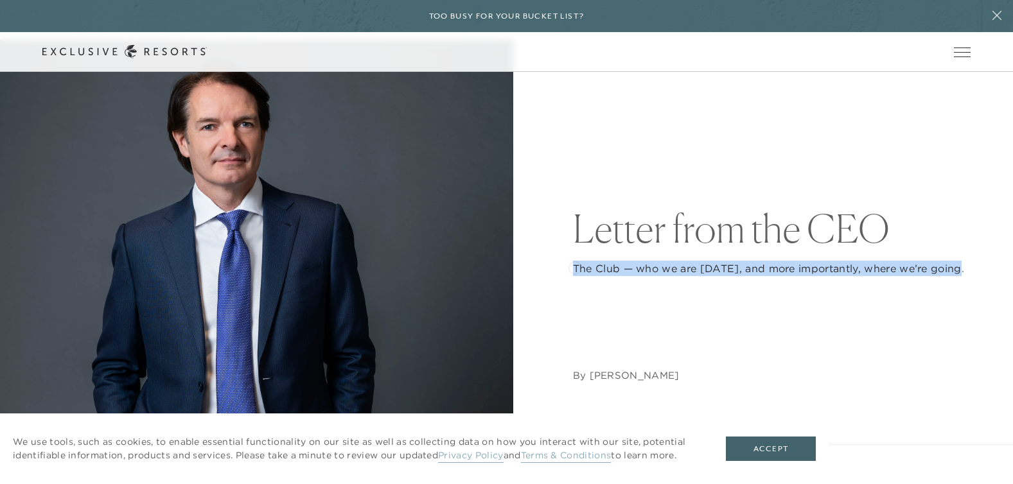
drag, startPoint x: 962, startPoint y: 268, endPoint x: 575, endPoint y: 267, distance: 387.4
click at [575, 267] on p "The Club — who we are [DATE], and more importantly, where we’re going." at bounding box center [772, 268] width 398 height 15
copy p "The Club — who we are [DATE], and more importantly, where we’re going."
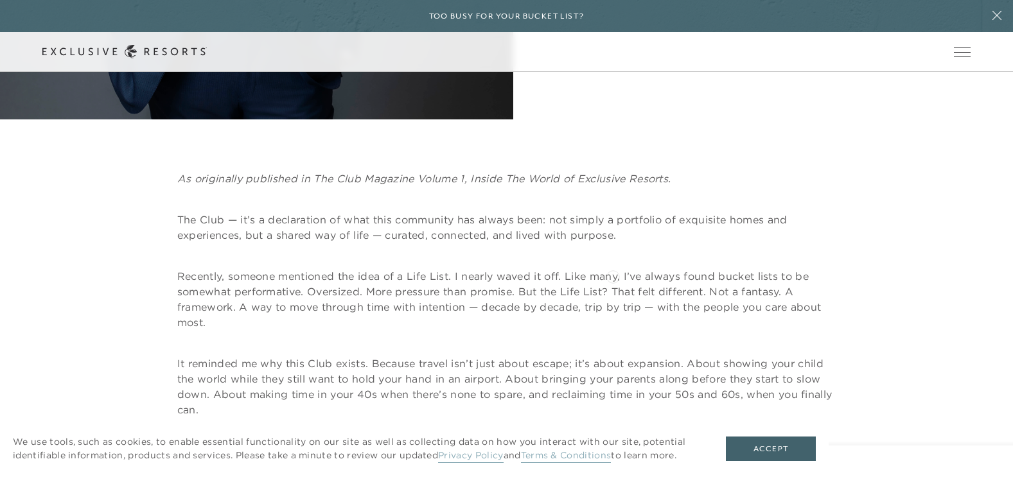
scroll to position [551, 0]
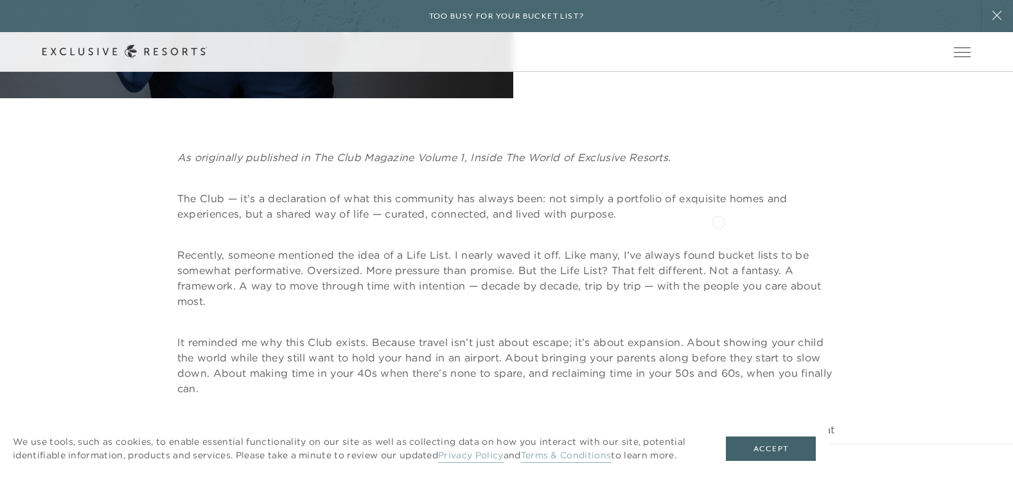
click at [718, 220] on p "The Club — it’s a declaration of what this community has always been: not simpl…" at bounding box center [506, 206] width 659 height 31
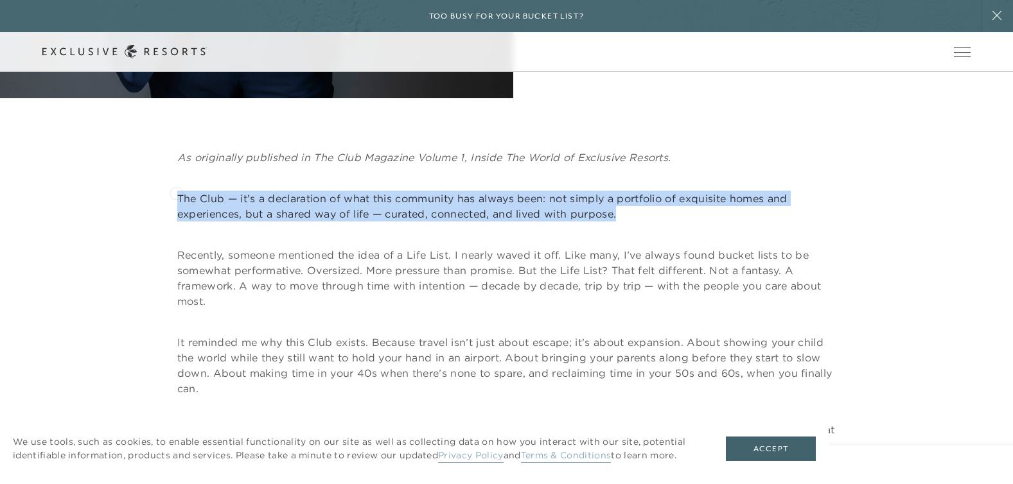
drag, startPoint x: 653, startPoint y: 213, endPoint x: 170, endPoint y: 191, distance: 483.6
click at [170, 191] on div "As originally published in The Club Magazine Volume 1, Inside The World of Excl…" at bounding box center [506, 389] width 928 height 478
copy p "The Club — it’s a declaration of what this community has always been: not simpl…"
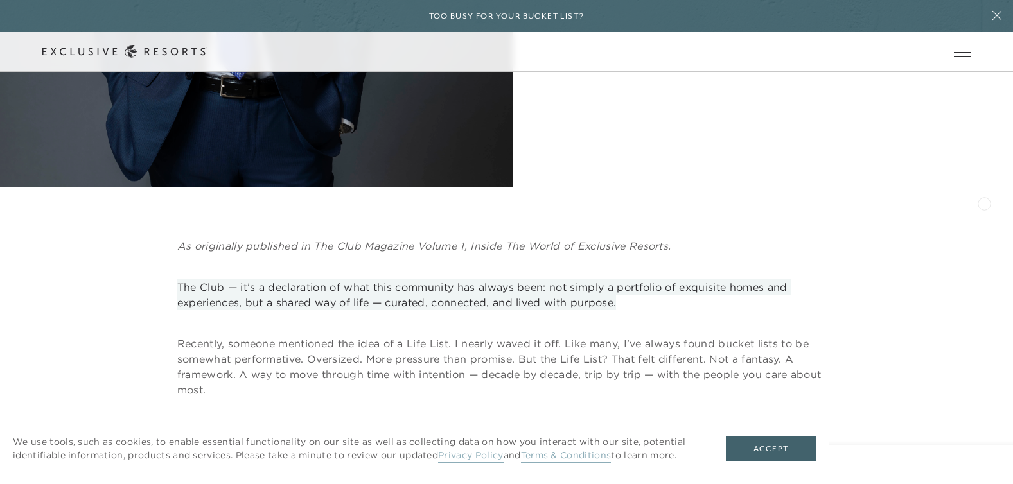
scroll to position [465, 0]
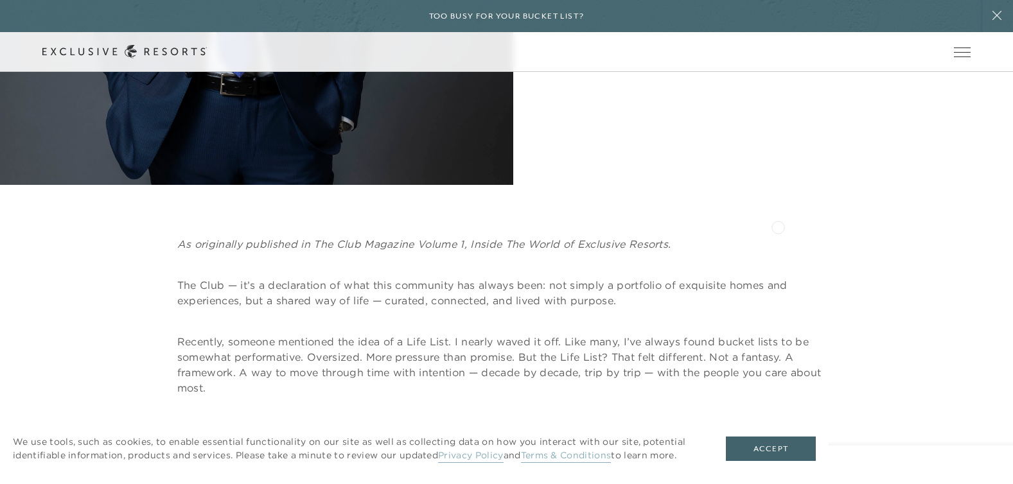
click at [773, 229] on div "As originally published in The Club Magazine Volume 1, Inside The World of Excl…" at bounding box center [506, 449] width 1013 height 529
drag, startPoint x: 669, startPoint y: 245, endPoint x: 472, endPoint y: 245, distance: 197.2
click at [472, 245] on em "As originally published in The Club Magazine Volume 1, Inside The World of Excl…" at bounding box center [424, 244] width 494 height 13
copy em "Inside The World of Exclusive Resorts"
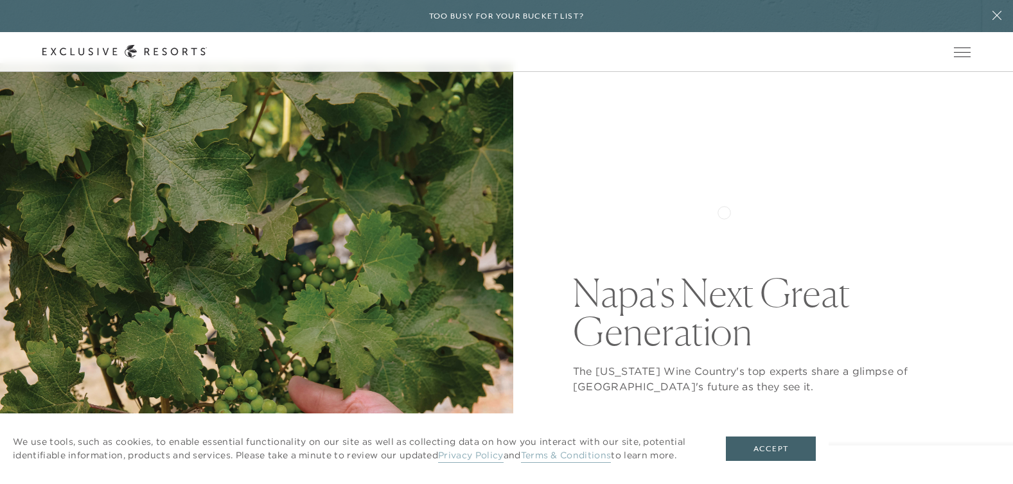
scroll to position [87, 0]
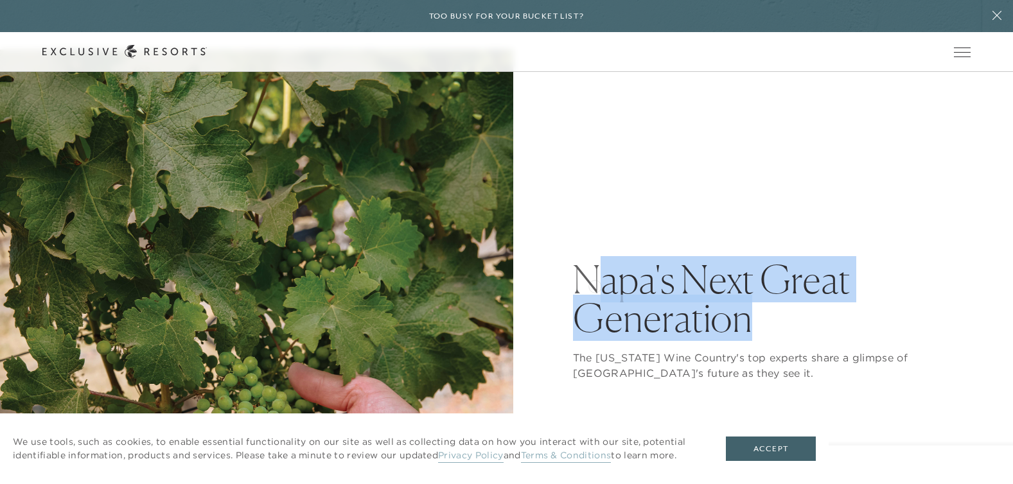
drag, startPoint x: 758, startPoint y: 320, endPoint x: 592, endPoint y: 283, distance: 169.9
click at [592, 283] on h1 "Napa's Next Great Generation" at bounding box center [772, 298] width 398 height 77
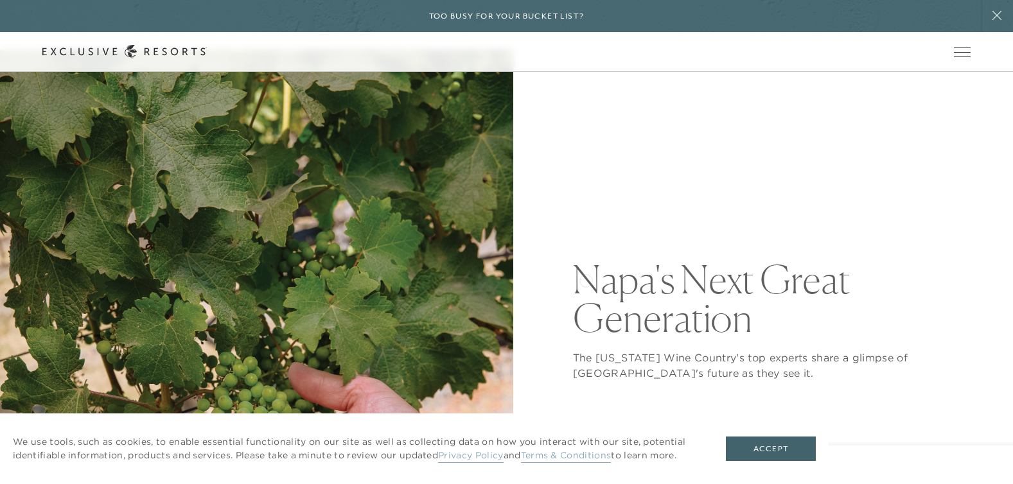
click at [582, 278] on h1 "Napa's Next Great Generation" at bounding box center [772, 298] width 398 height 77
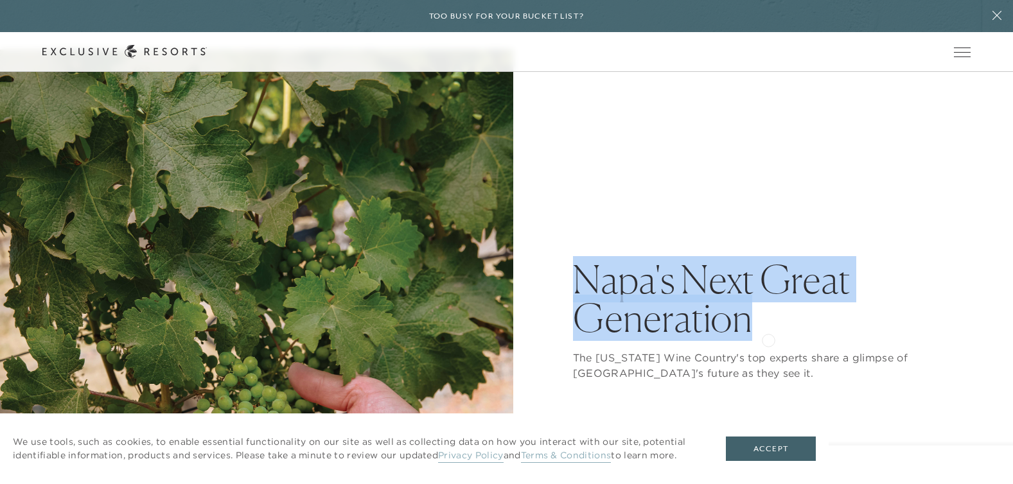
drag, startPoint x: 574, startPoint y: 278, endPoint x: 756, endPoint y: 333, distance: 190.8
click at [770, 339] on div "Napa's Next Great Generation The [US_STATE] Wine Country's top experts share a …" at bounding box center [772, 391] width 398 height 263
copy h1 "Napa's Next Great Generation"
click at [674, 194] on div "Napa's Next Great Generation The [US_STATE] Wine Country's top experts share a …" at bounding box center [772, 391] width 398 height 684
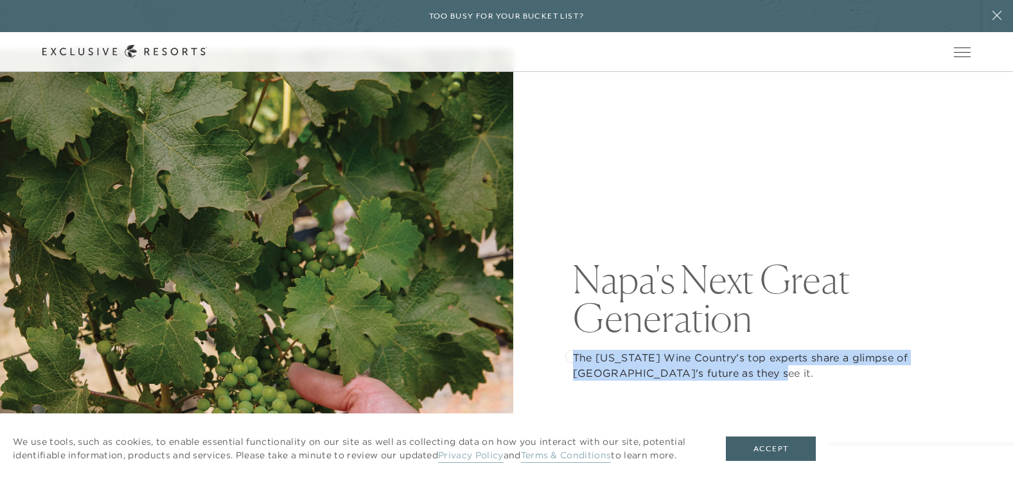
drag, startPoint x: 687, startPoint y: 377, endPoint x: 572, endPoint y: 355, distance: 117.7
click at [573, 355] on p "The [US_STATE] Wine Country's top experts share a glimpse of [GEOGRAPHIC_DATA]'…" at bounding box center [772, 365] width 398 height 31
copy p "The [US_STATE] Wine Country's top experts share a glimpse of [GEOGRAPHIC_DATA]'…"
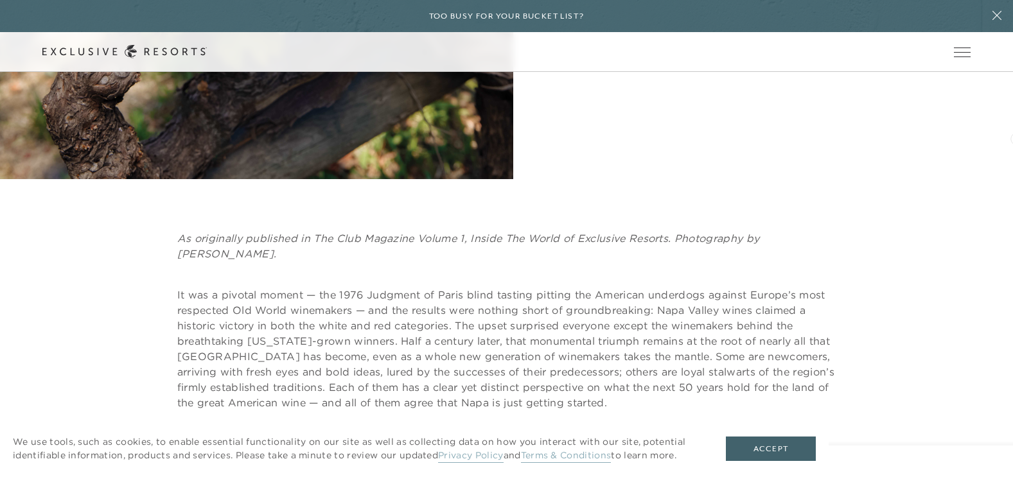
scroll to position [694, 0]
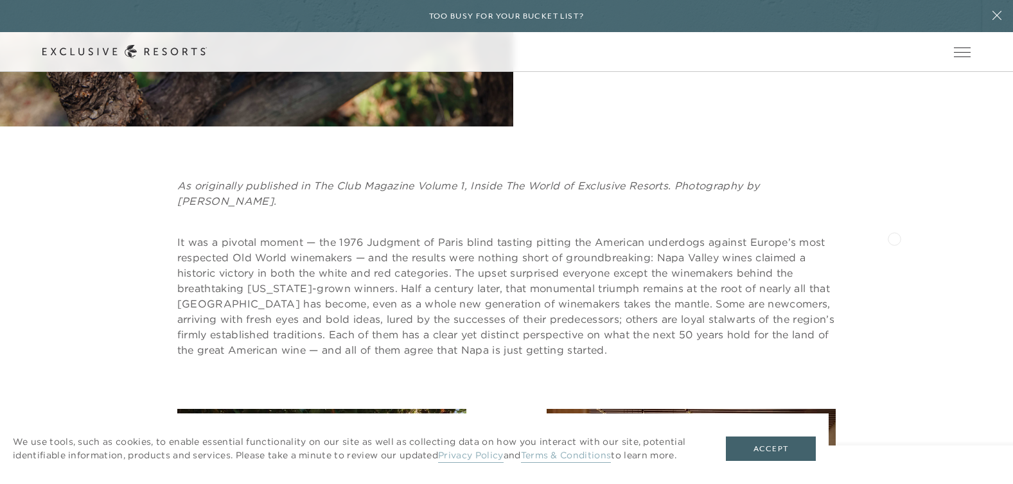
click at [898, 237] on div "As originally published in The Club Magazine Volume 1, Inside The World of Excl…" at bounding box center [506, 268] width 928 height 180
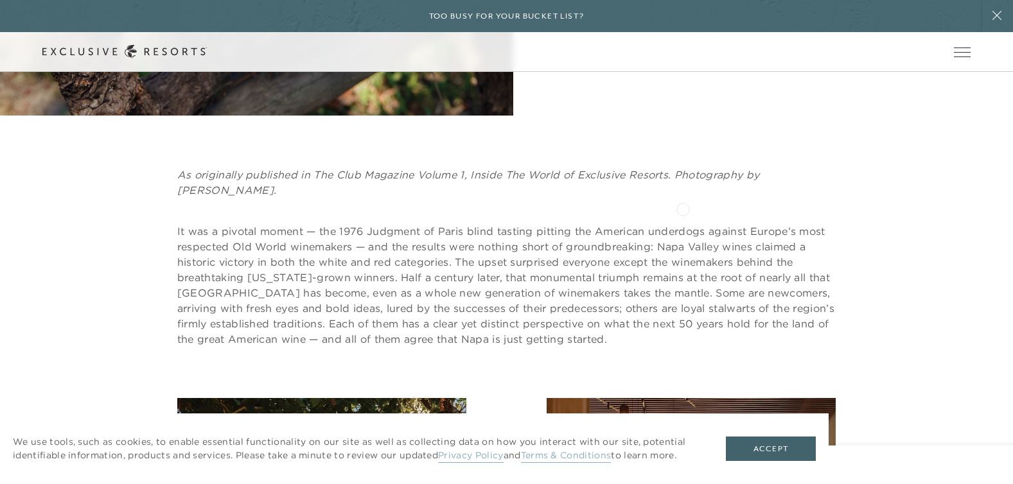
scroll to position [696, 0]
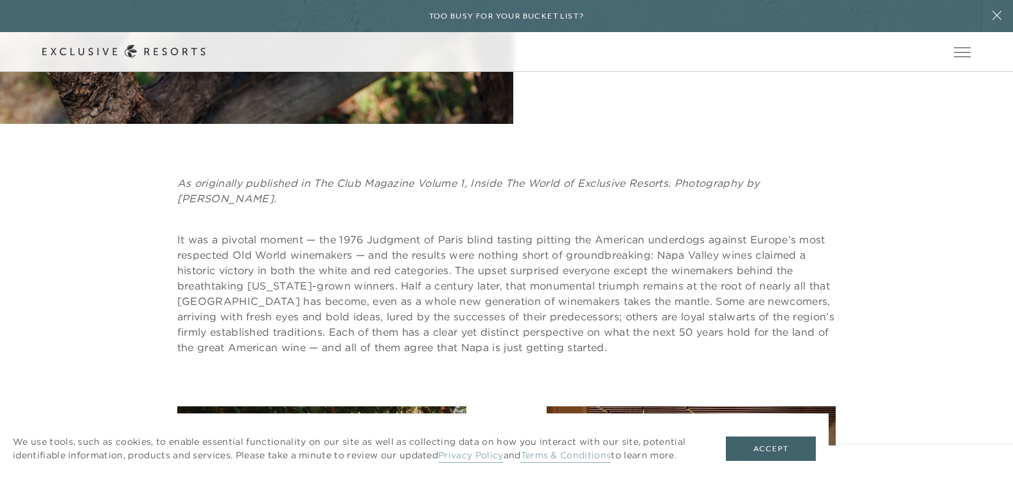
click at [493, 254] on p "It was a pivotal moment — the 1976 Judgment of Paris blind tasting pitting the …" at bounding box center [506, 293] width 659 height 123
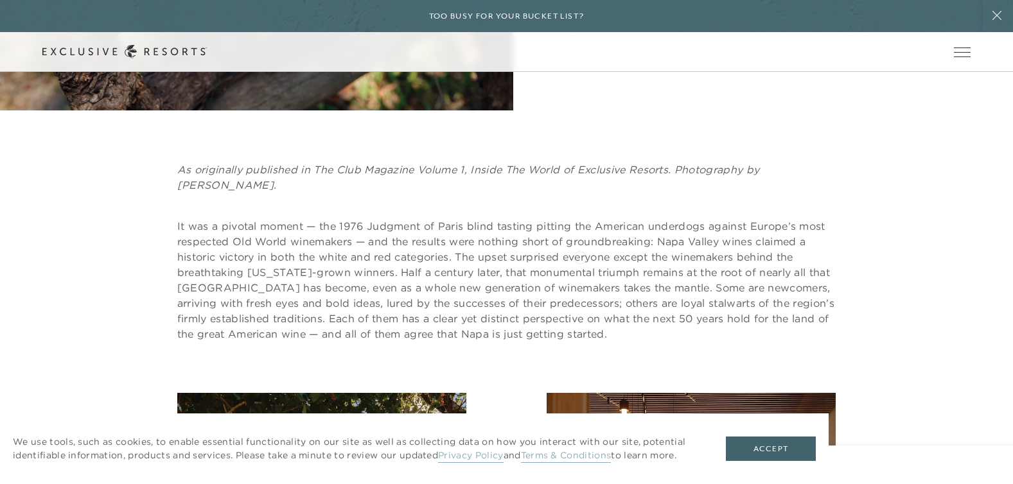
scroll to position [711, 0]
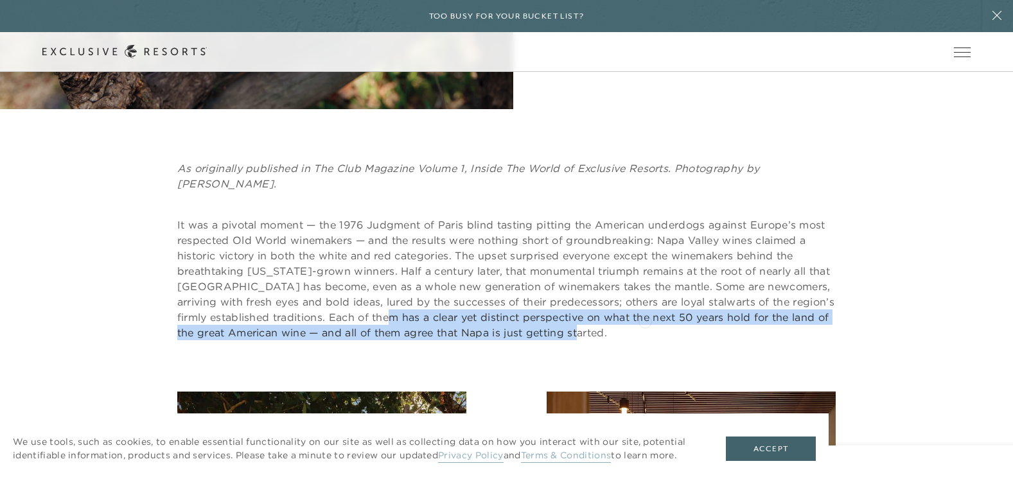
drag, startPoint x: 393, startPoint y: 303, endPoint x: 590, endPoint y: 318, distance: 197.8
click at [643, 321] on p "It was a pivotal moment — the 1976 Judgment of Paris blind tasting pitting the …" at bounding box center [506, 278] width 659 height 123
copy p "a clear yet distinct perspective on what the next 50 years hold for the land of…"
